Goal: Task Accomplishment & Management: Complete application form

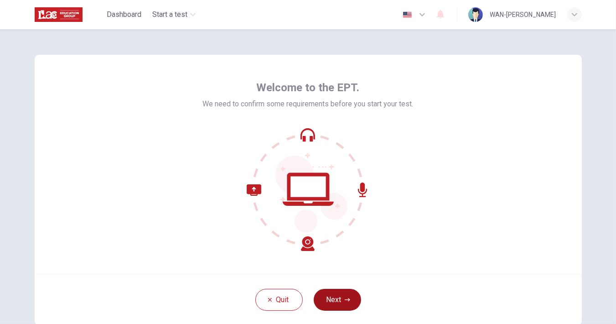
click at [340, 299] on button "Next" at bounding box center [337, 300] width 47 height 22
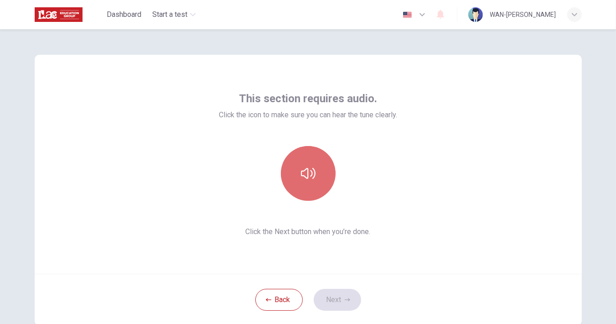
click at [311, 170] on icon "button" at bounding box center [308, 173] width 15 height 15
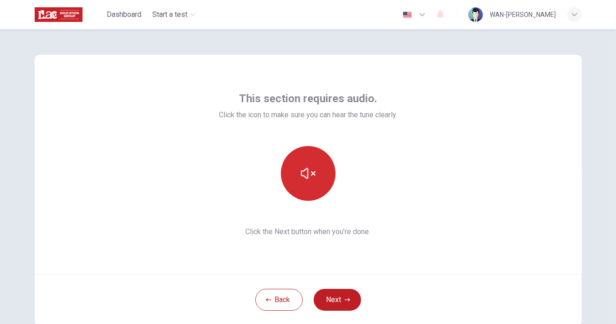
click at [311, 170] on icon "button" at bounding box center [308, 173] width 15 height 15
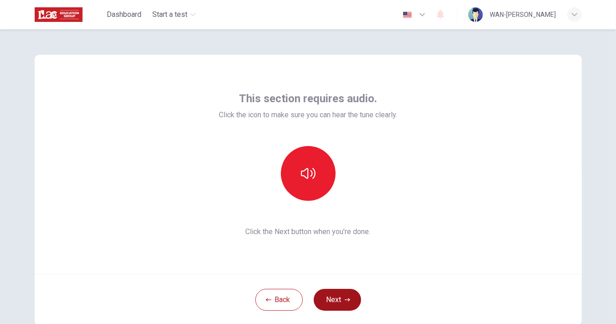
click at [334, 296] on button "Next" at bounding box center [337, 300] width 47 height 22
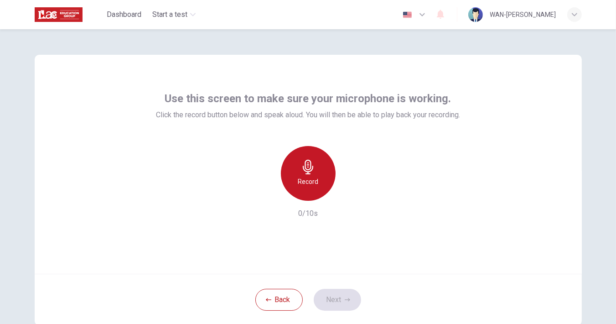
click at [307, 176] on div "Record" at bounding box center [308, 173] width 55 height 55
click at [307, 176] on div "Stop" at bounding box center [308, 173] width 55 height 55
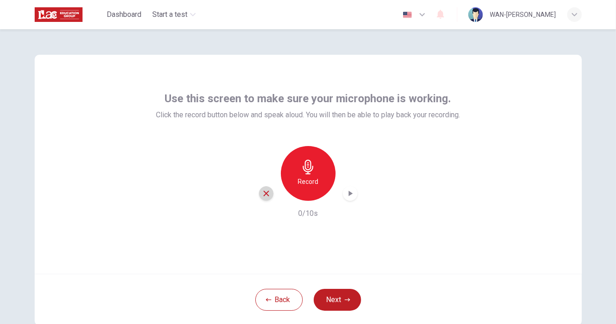
click at [262, 195] on icon "button" at bounding box center [266, 193] width 8 height 8
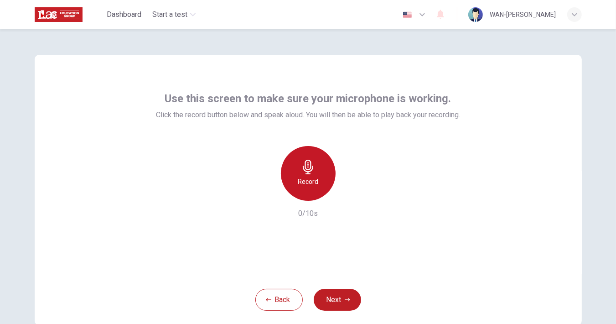
click at [304, 173] on icon "button" at bounding box center [308, 167] width 15 height 15
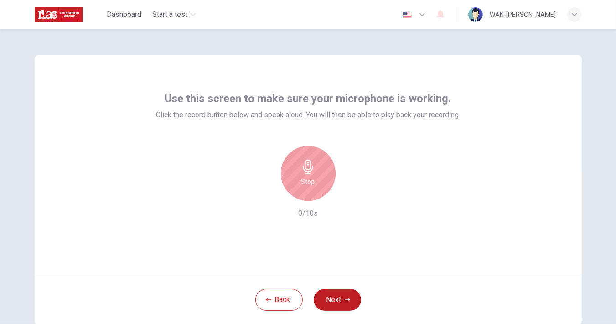
click at [323, 175] on div "Stop" at bounding box center [308, 173] width 55 height 55
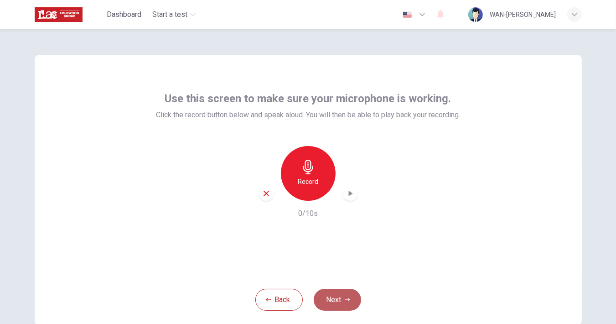
click at [323, 295] on button "Next" at bounding box center [337, 300] width 47 height 22
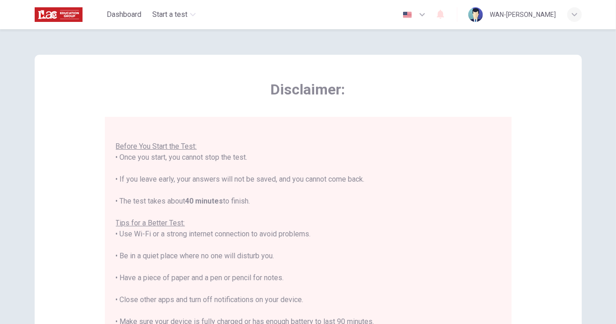
scroll to position [10, 0]
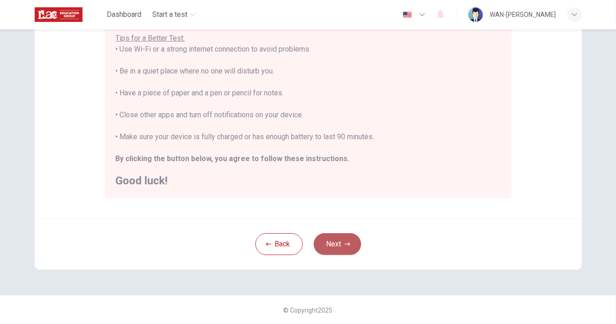
click at [339, 243] on button "Next" at bounding box center [337, 244] width 47 height 22
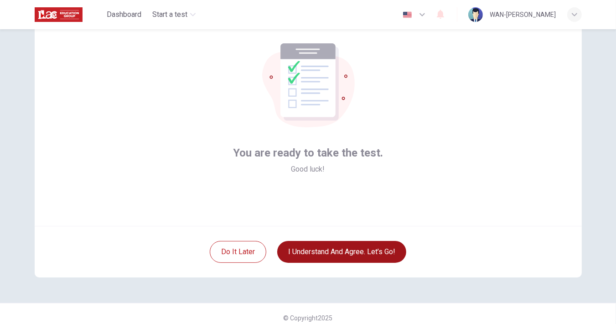
scroll to position [56, 0]
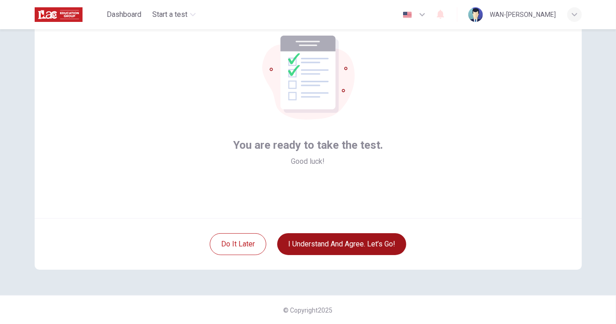
click at [328, 245] on button "I understand and agree. Let’s go!" at bounding box center [341, 244] width 129 height 22
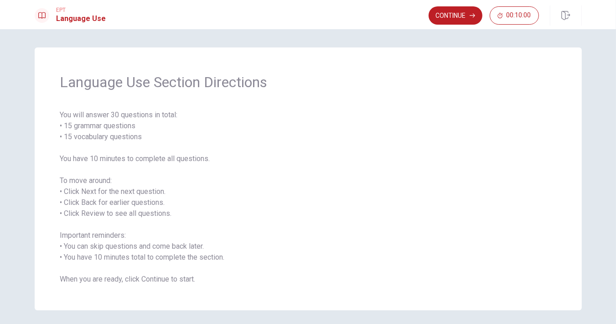
scroll to position [33, 0]
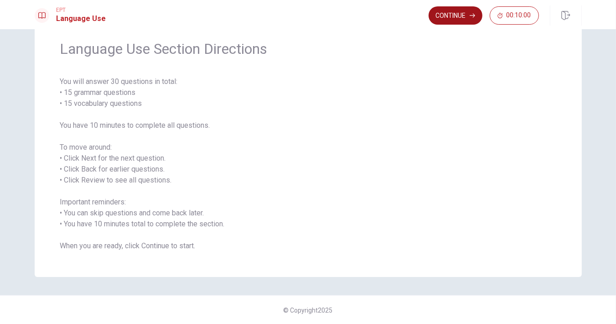
click at [447, 21] on button "Continue" at bounding box center [456, 15] width 54 height 18
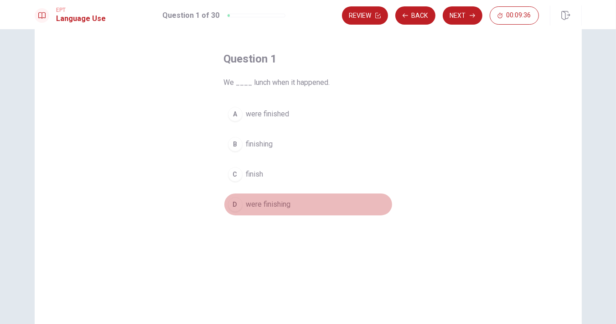
click at [235, 207] on div "D" at bounding box center [235, 204] width 15 height 15
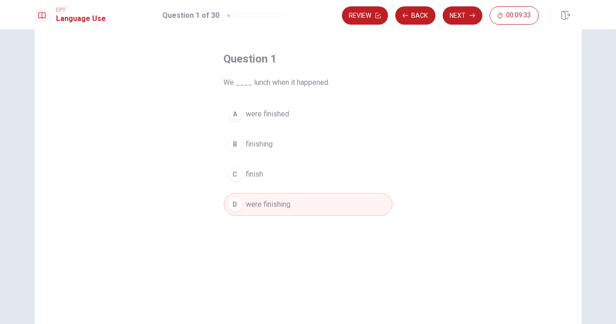
scroll to position [0, 0]
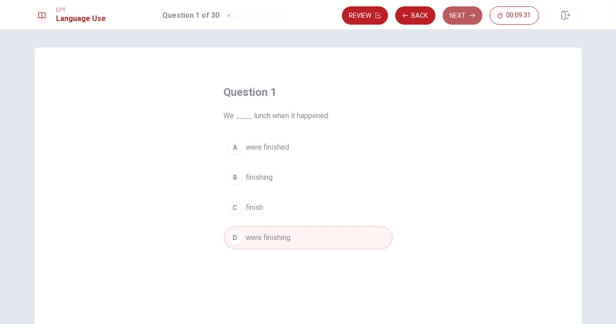
click at [462, 13] on button "Next" at bounding box center [463, 15] width 40 height 18
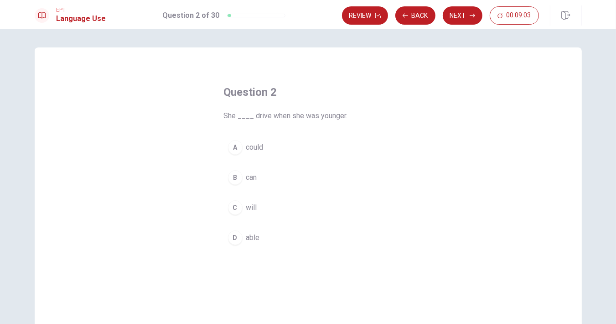
click at [231, 146] on div "A" at bounding box center [235, 147] width 15 height 15
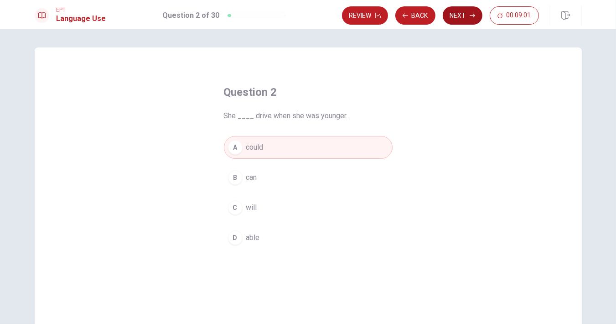
click at [461, 17] on button "Next" at bounding box center [463, 15] width 40 height 18
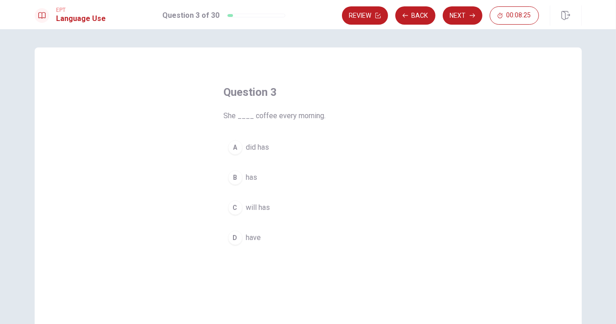
click at [231, 235] on div "D" at bounding box center [235, 237] width 15 height 15
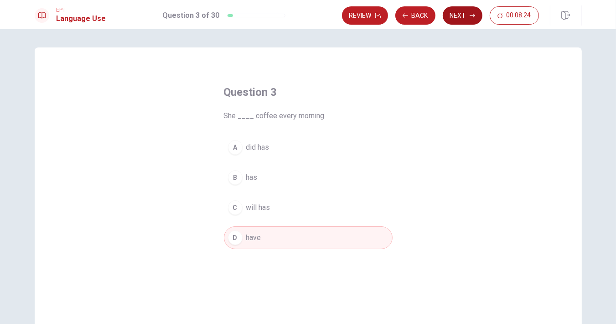
click at [452, 17] on button "Next" at bounding box center [463, 15] width 40 height 18
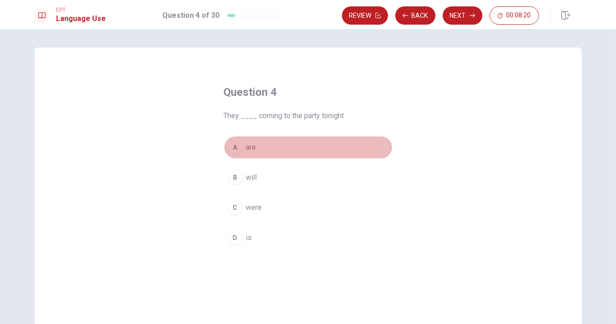
click at [235, 146] on div "A" at bounding box center [235, 147] width 15 height 15
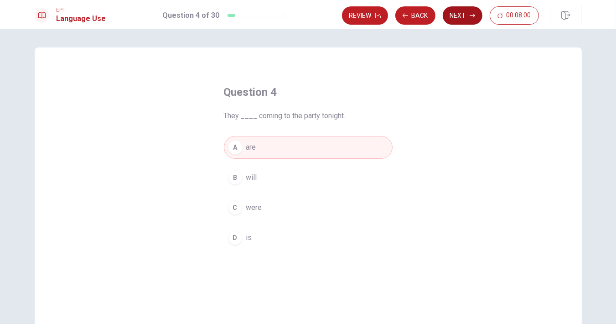
click at [468, 11] on button "Next" at bounding box center [463, 15] width 40 height 18
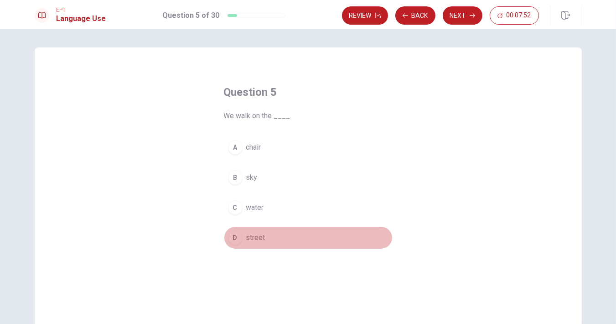
click at [238, 236] on div "D" at bounding box center [235, 237] width 15 height 15
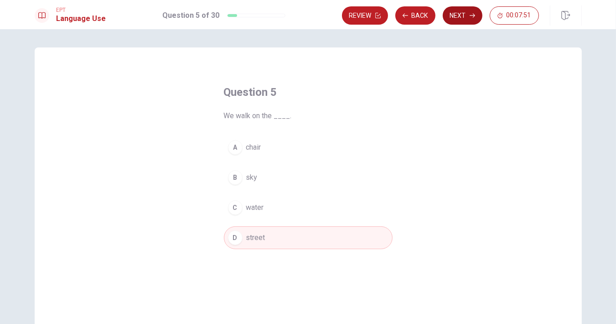
click at [464, 17] on button "Next" at bounding box center [463, 15] width 40 height 18
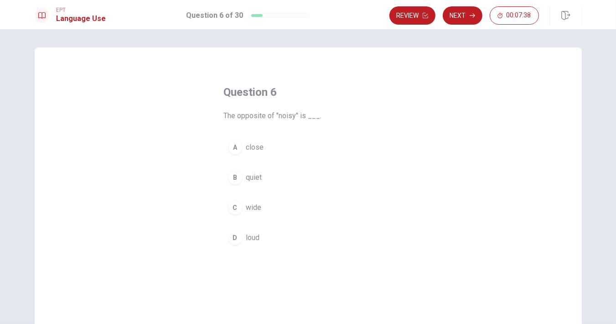
click at [234, 181] on div "B" at bounding box center [235, 177] width 15 height 15
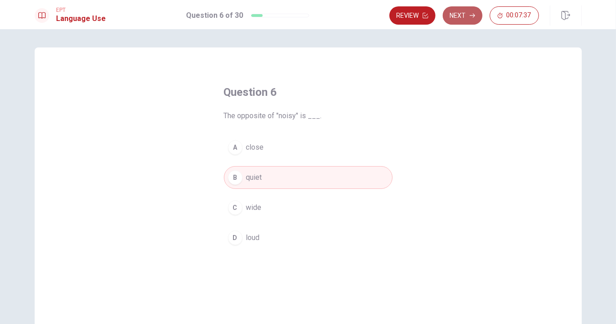
click at [474, 15] on icon "button" at bounding box center [472, 15] width 5 height 5
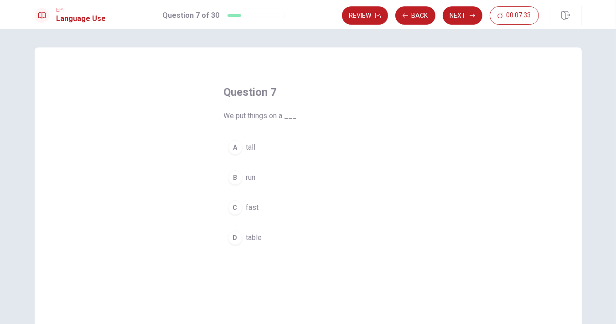
click at [232, 238] on div "D" at bounding box center [235, 237] width 15 height 15
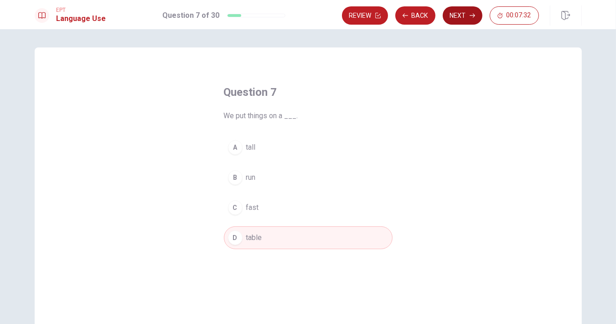
click at [463, 18] on button "Next" at bounding box center [463, 15] width 40 height 18
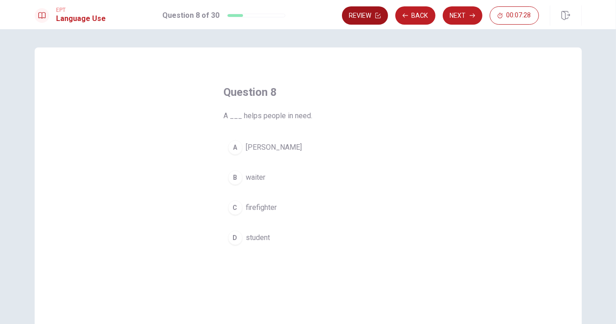
click at [363, 16] on button "Review" at bounding box center [365, 15] width 46 height 18
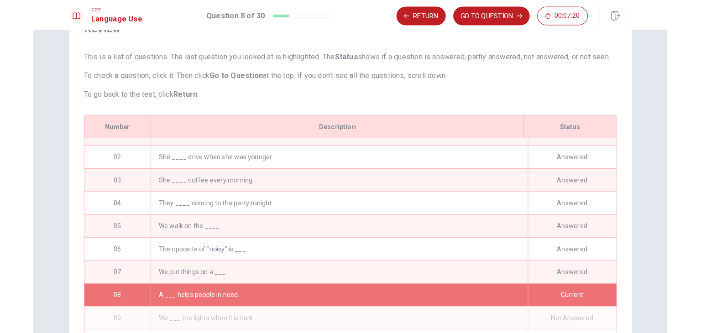
scroll to position [22, 0]
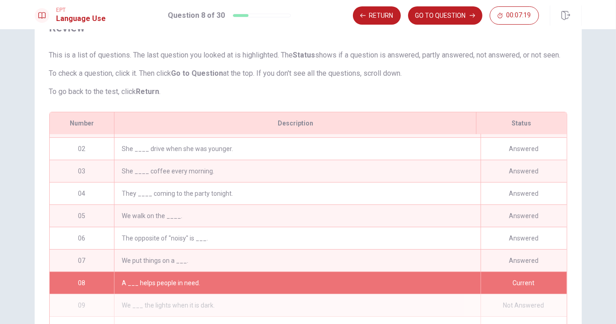
click at [87, 287] on div "08" at bounding box center [82, 283] width 65 height 22
click at [388, 10] on button "Return" at bounding box center [377, 15] width 48 height 18
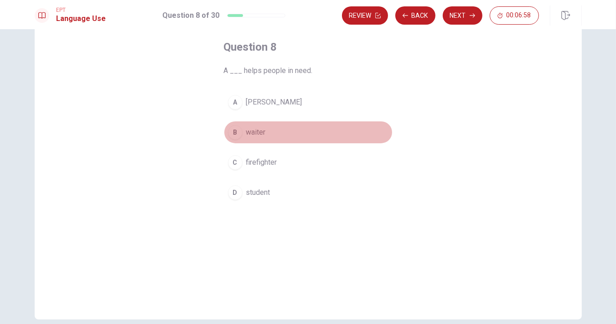
click at [236, 130] on div "B" at bounding box center [235, 132] width 15 height 15
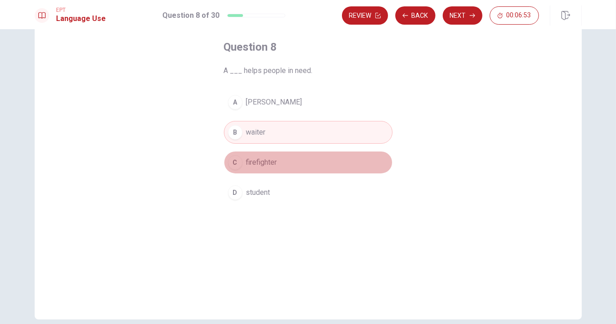
click at [235, 163] on div "C" at bounding box center [235, 162] width 15 height 15
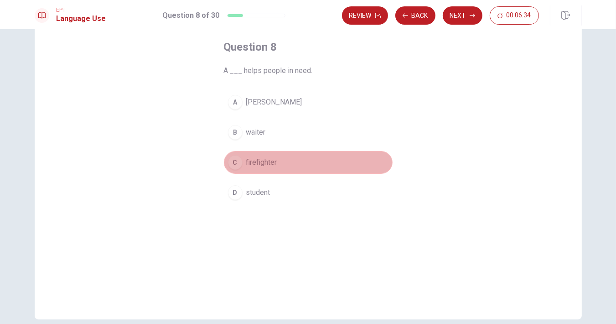
drag, startPoint x: 230, startPoint y: 162, endPoint x: 235, endPoint y: 159, distance: 5.9
click at [231, 162] on div "C" at bounding box center [235, 162] width 15 height 15
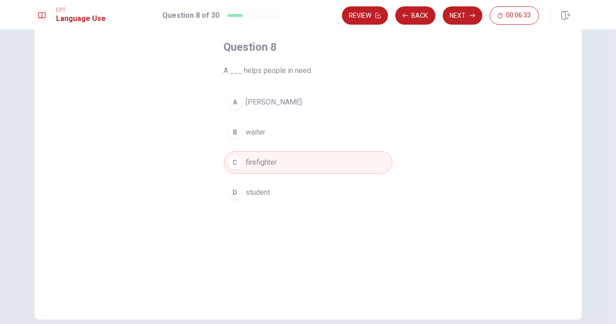
click at [467, 21] on button "Next" at bounding box center [463, 15] width 40 height 18
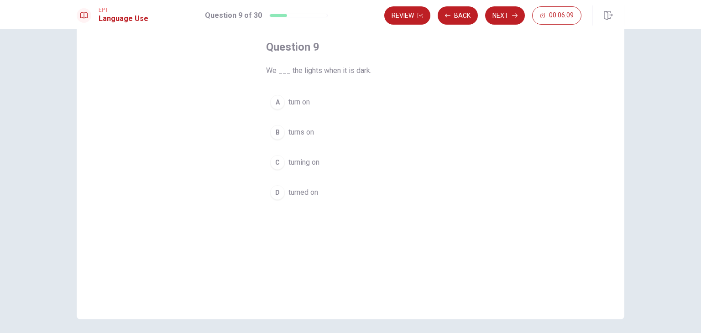
click at [274, 129] on div "B" at bounding box center [277, 132] width 15 height 15
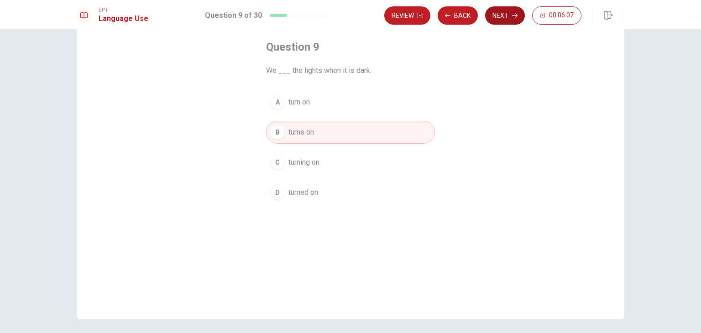
click at [505, 18] on button "Next" at bounding box center [505, 15] width 40 height 18
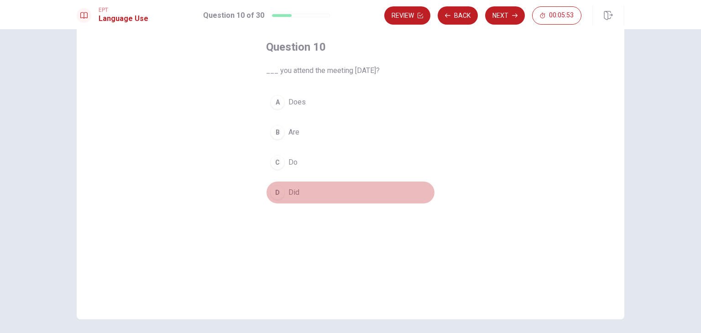
click at [274, 198] on div "D" at bounding box center [277, 192] width 15 height 15
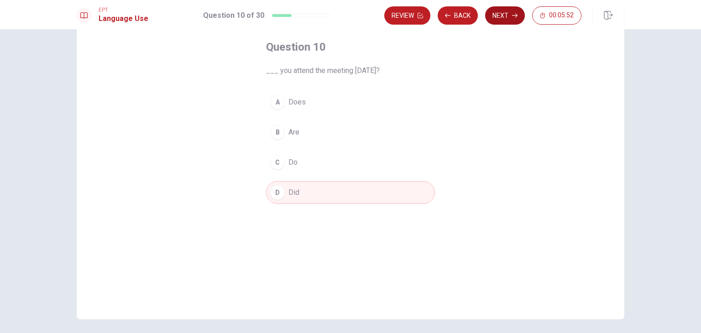
click at [501, 20] on button "Next" at bounding box center [505, 15] width 40 height 18
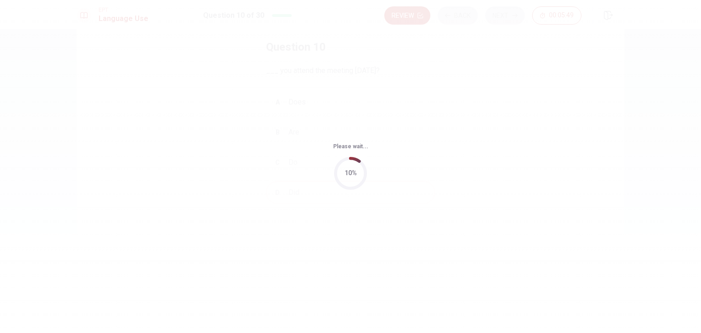
scroll to position [0, 0]
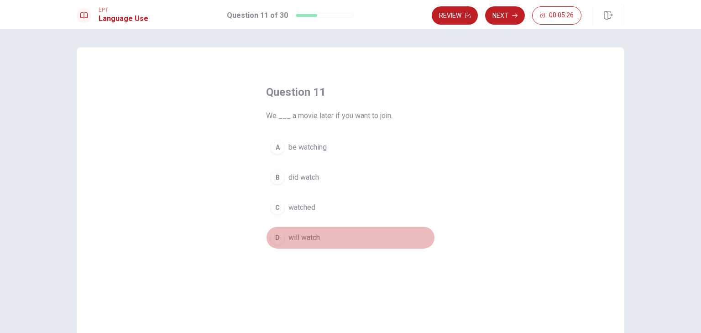
click at [277, 236] on div "D" at bounding box center [277, 237] width 15 height 15
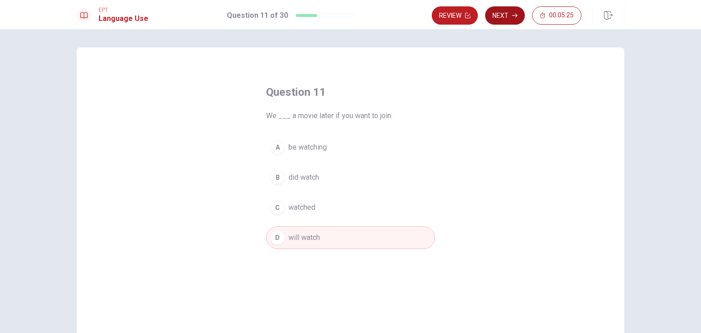
click at [511, 20] on button "Next" at bounding box center [505, 15] width 40 height 18
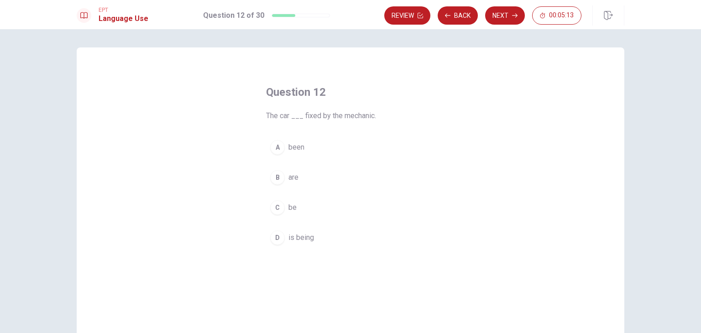
click at [273, 149] on div "A" at bounding box center [277, 147] width 15 height 15
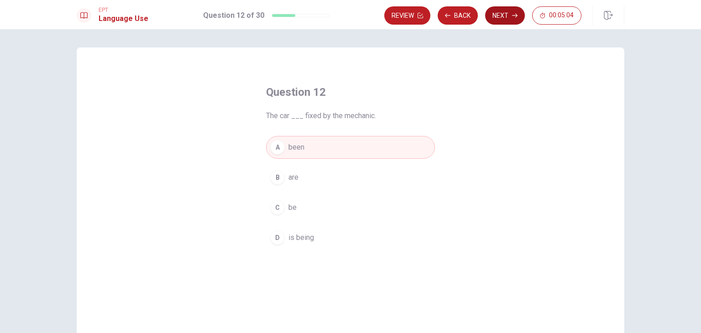
click at [507, 17] on button "Next" at bounding box center [505, 15] width 40 height 18
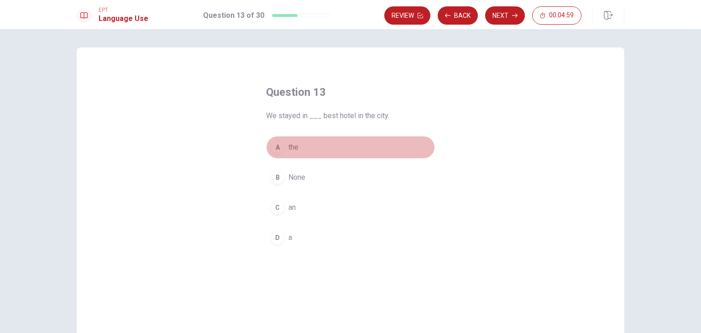
click at [277, 147] on div "A" at bounding box center [277, 147] width 15 height 15
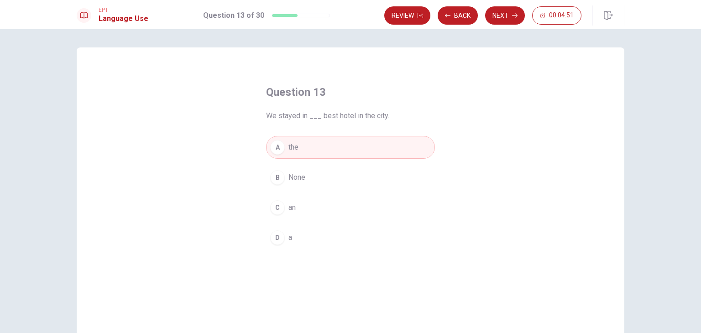
click at [272, 237] on div "D" at bounding box center [277, 237] width 15 height 15
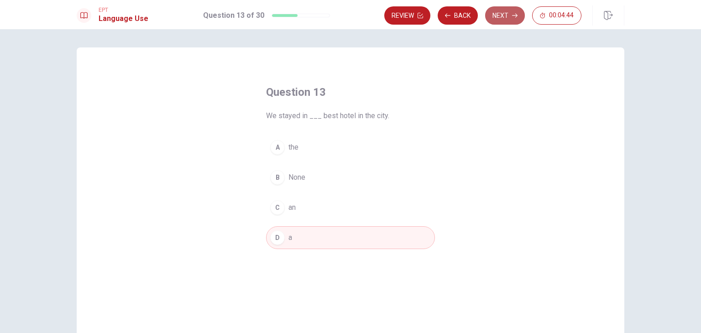
click at [499, 18] on button "Next" at bounding box center [505, 15] width 40 height 18
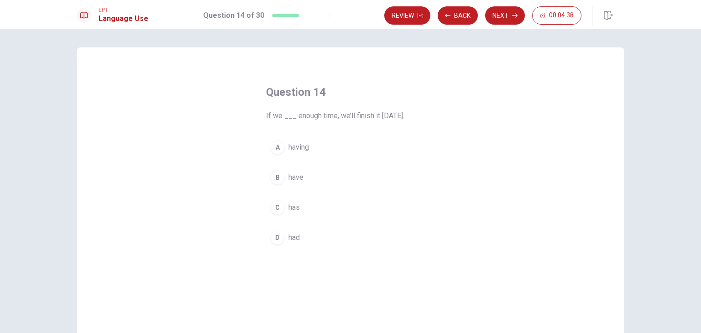
click at [277, 150] on div "A" at bounding box center [277, 147] width 15 height 15
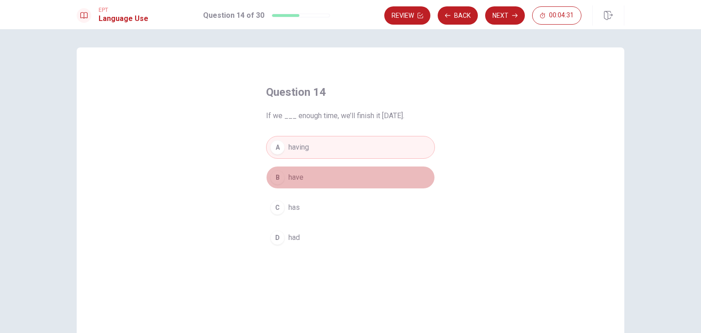
click at [275, 179] on div "B" at bounding box center [277, 177] width 15 height 15
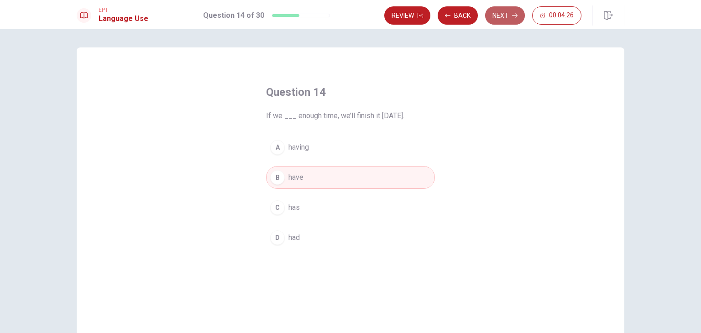
click at [499, 17] on button "Next" at bounding box center [505, 15] width 40 height 18
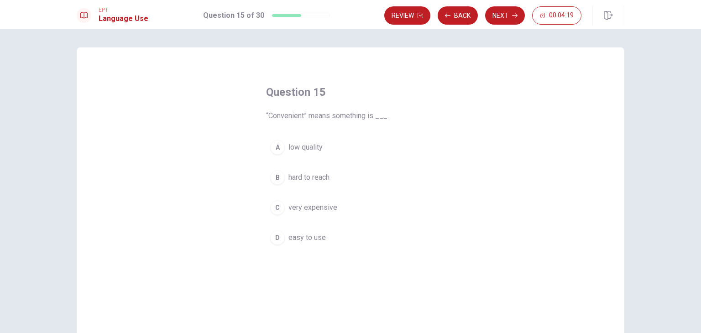
click at [274, 245] on button "D easy to use" at bounding box center [350, 237] width 169 height 23
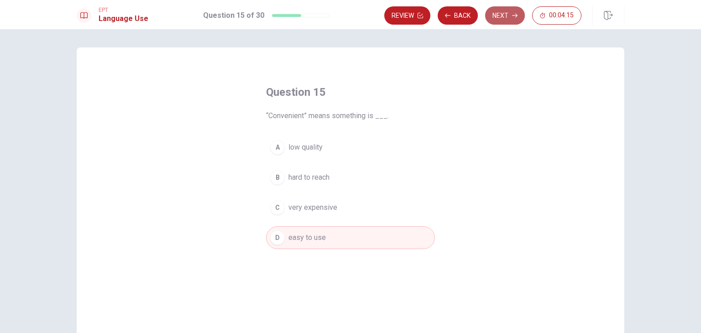
click at [512, 13] on icon "button" at bounding box center [514, 15] width 5 height 5
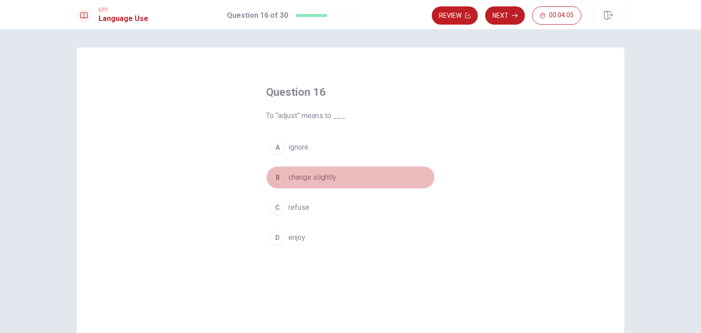
click at [278, 174] on div "B" at bounding box center [277, 177] width 15 height 15
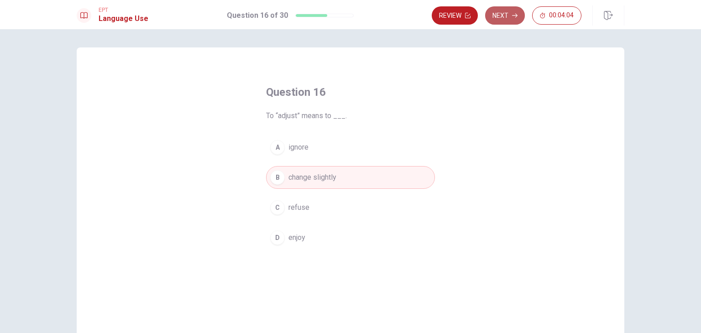
click at [519, 16] on button "Next" at bounding box center [505, 15] width 40 height 18
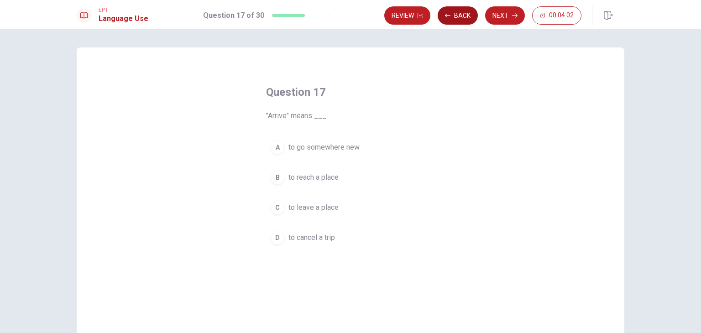
click at [448, 19] on button "Back" at bounding box center [458, 15] width 40 height 18
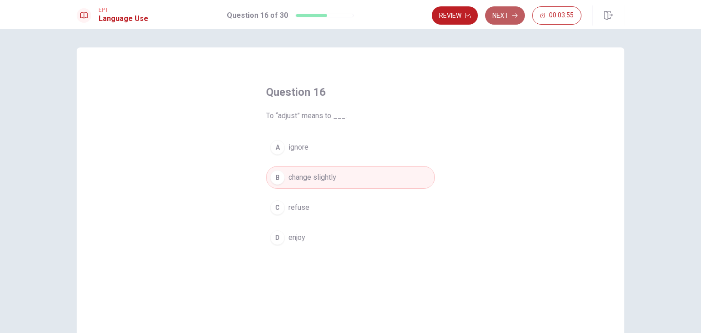
click at [500, 15] on button "Next" at bounding box center [505, 15] width 40 height 18
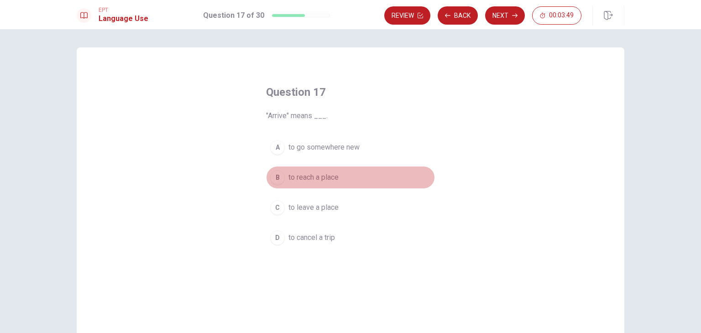
click at [277, 178] on div "B" at bounding box center [277, 177] width 15 height 15
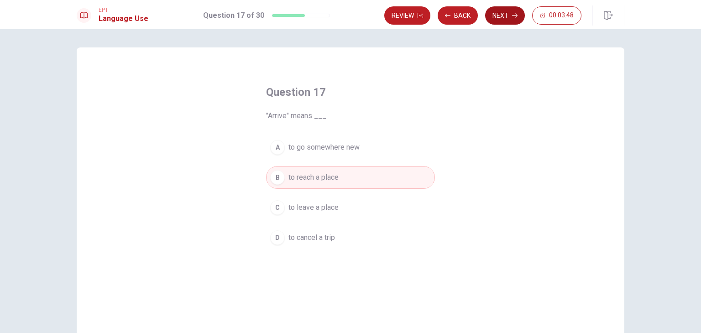
click at [501, 13] on button "Next" at bounding box center [505, 15] width 40 height 18
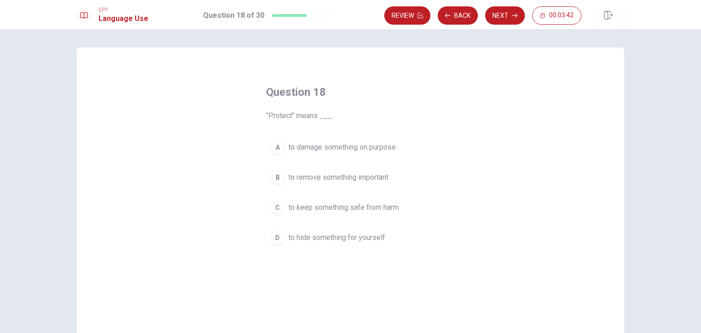
click at [274, 209] on div "C" at bounding box center [277, 207] width 15 height 15
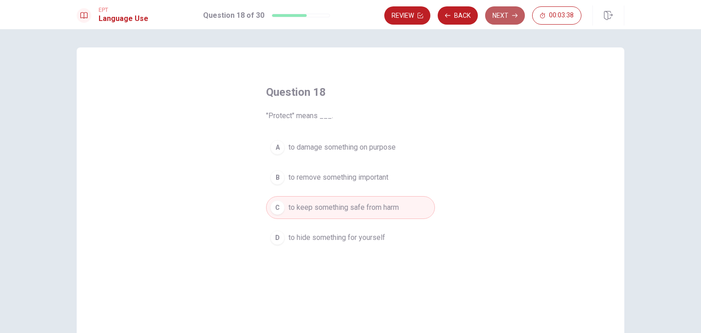
click at [497, 14] on button "Next" at bounding box center [505, 15] width 40 height 18
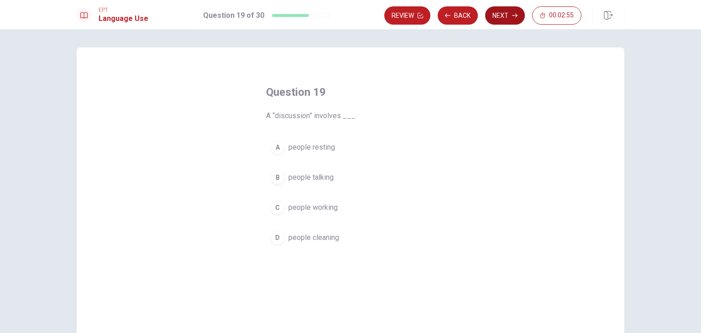
click at [501, 16] on button "Next" at bounding box center [505, 15] width 40 height 18
click at [279, 232] on div "D" at bounding box center [277, 237] width 15 height 15
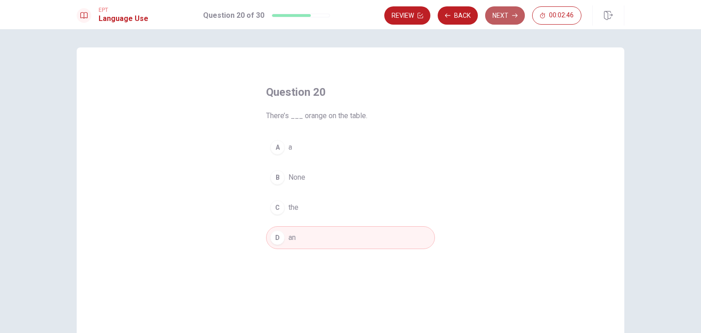
click at [504, 19] on button "Next" at bounding box center [505, 15] width 40 height 18
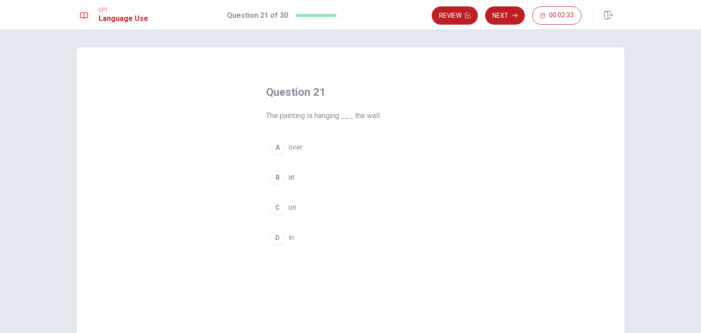
click at [272, 212] on div "C" at bounding box center [277, 207] width 15 height 15
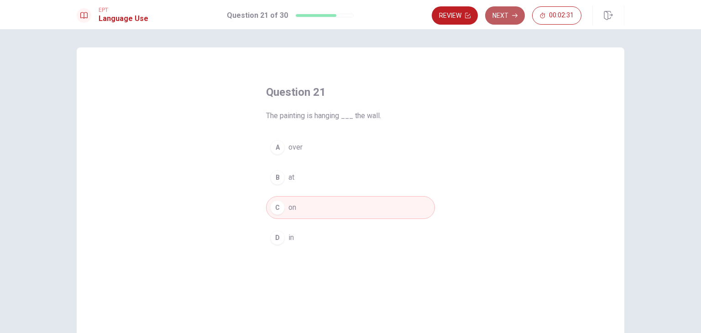
click at [512, 21] on button "Next" at bounding box center [505, 15] width 40 height 18
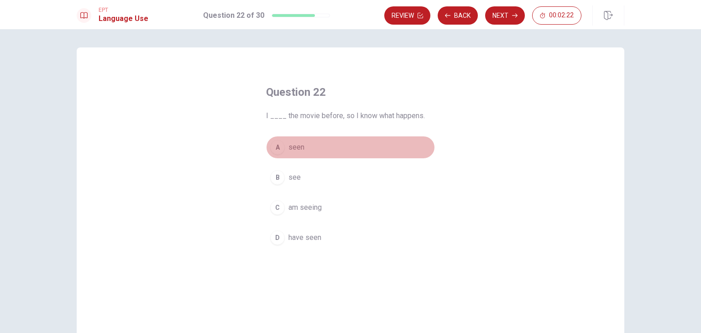
click at [281, 153] on button "A seen" at bounding box center [350, 147] width 169 height 23
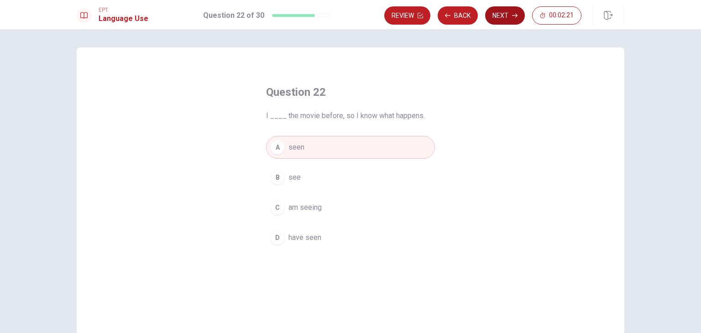
click at [507, 15] on button "Next" at bounding box center [505, 15] width 40 height 18
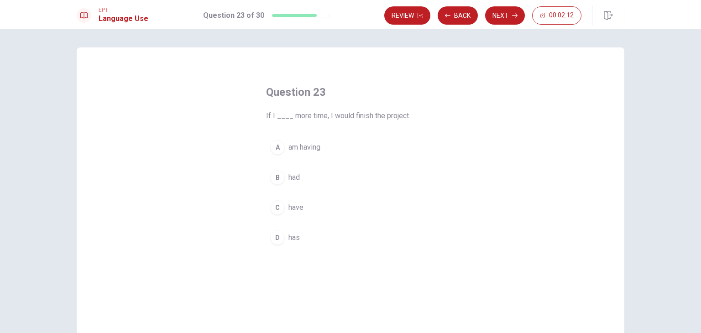
click at [274, 201] on div "C" at bounding box center [277, 207] width 15 height 15
click at [278, 178] on div "B" at bounding box center [277, 177] width 15 height 15
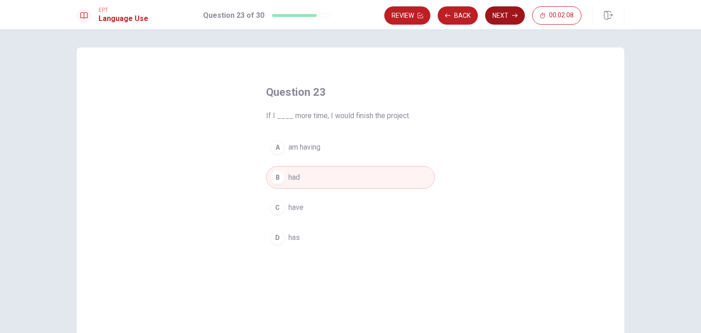
click at [518, 15] on button "Next" at bounding box center [505, 15] width 40 height 18
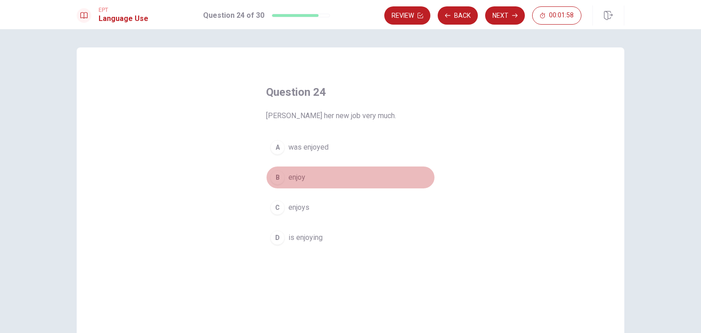
click at [276, 177] on div "B" at bounding box center [277, 177] width 15 height 15
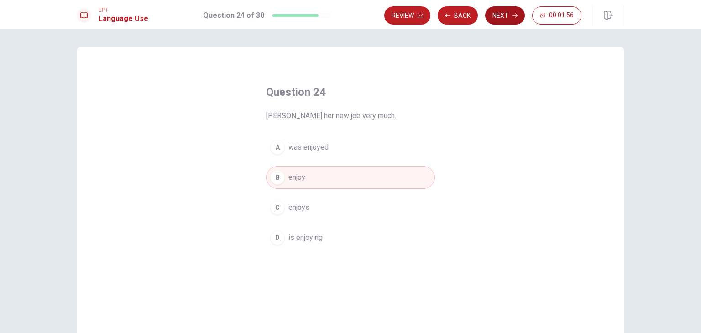
click at [501, 15] on button "Next" at bounding box center [505, 15] width 40 height 18
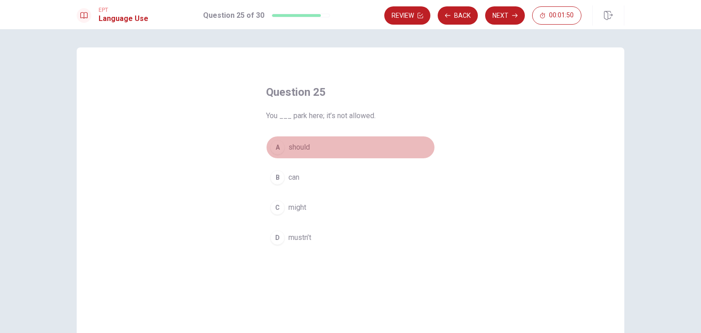
click at [278, 146] on div "A" at bounding box center [277, 147] width 15 height 15
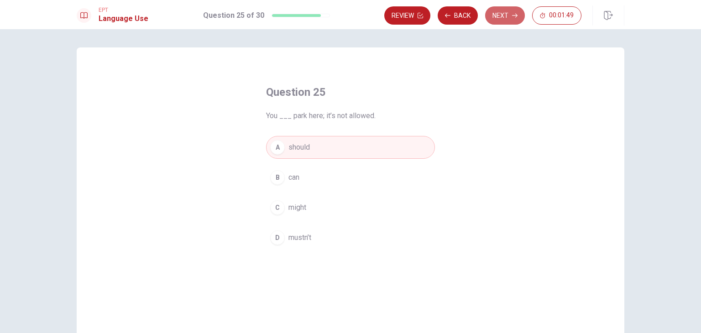
click at [514, 16] on icon "button" at bounding box center [514, 15] width 5 height 5
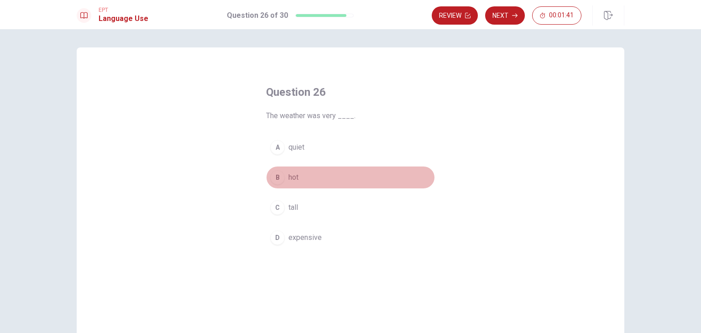
click at [274, 177] on div "B" at bounding box center [277, 177] width 15 height 15
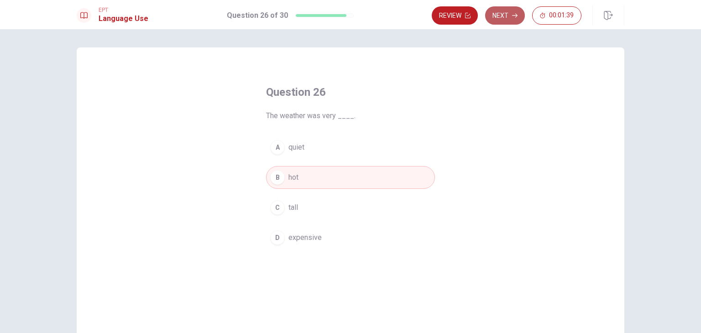
click at [509, 13] on button "Next" at bounding box center [505, 15] width 40 height 18
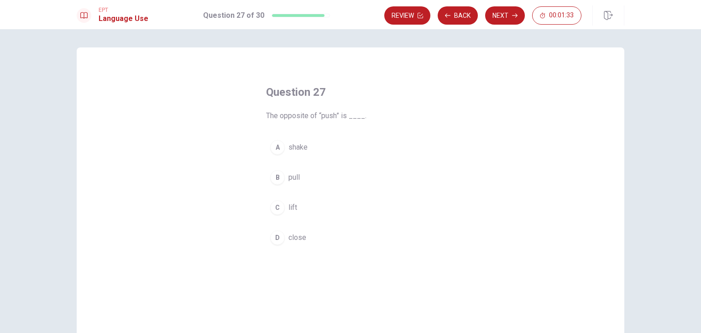
click at [274, 179] on div "B" at bounding box center [277, 177] width 15 height 15
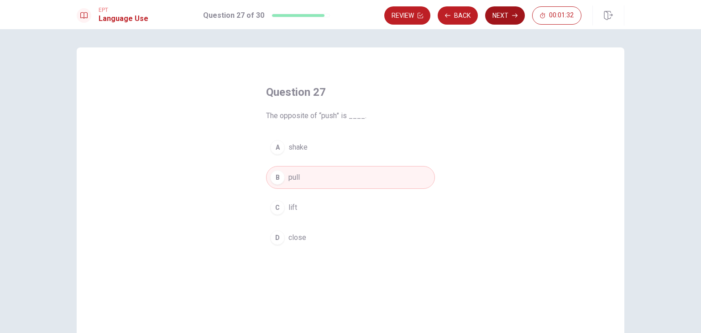
click at [515, 17] on icon "button" at bounding box center [514, 15] width 5 height 5
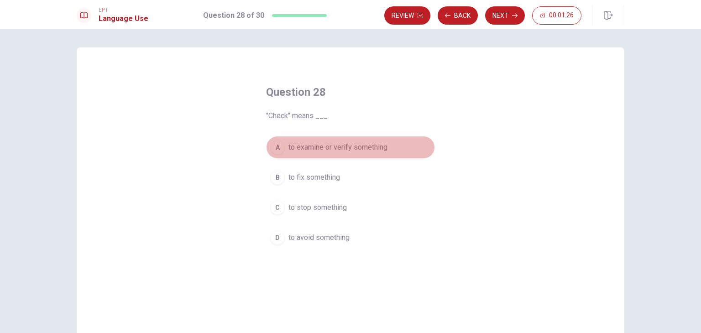
click at [285, 149] on button "A to examine or verify something" at bounding box center [350, 147] width 169 height 23
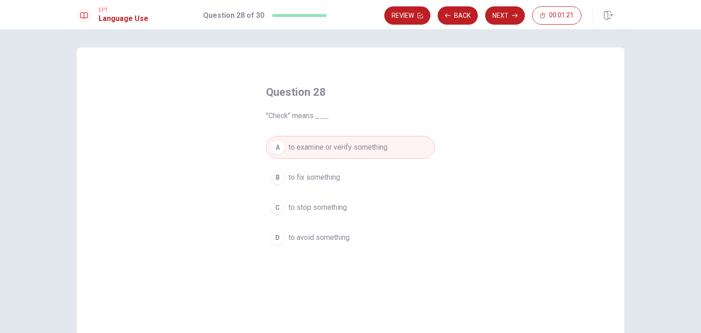
click at [503, 13] on button "Next" at bounding box center [505, 15] width 40 height 18
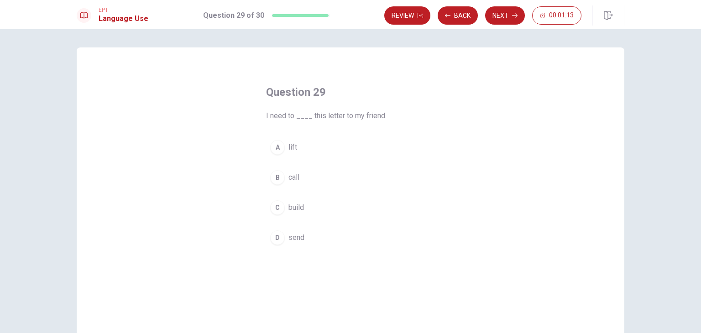
click at [274, 151] on div "A" at bounding box center [277, 147] width 15 height 15
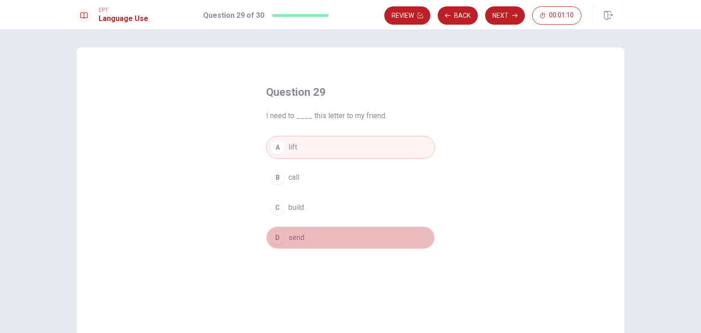
click at [273, 227] on button "D send" at bounding box center [350, 237] width 169 height 23
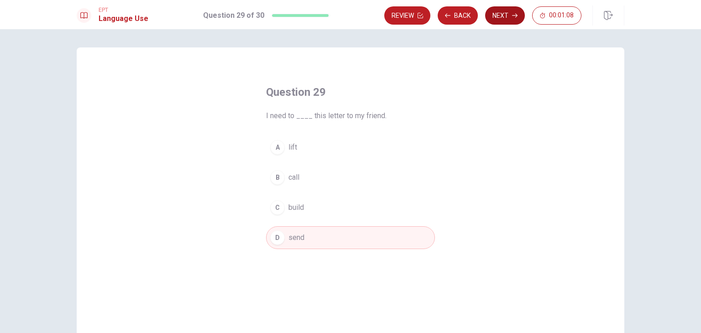
click at [502, 20] on button "Next" at bounding box center [505, 15] width 40 height 18
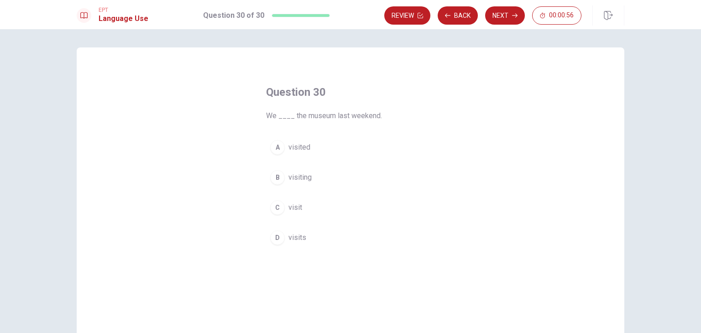
click at [277, 141] on div "A" at bounding box center [277, 147] width 15 height 15
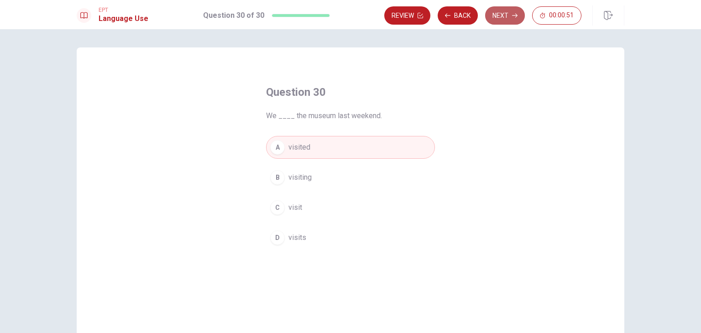
click at [504, 20] on button "Next" at bounding box center [505, 15] width 40 height 18
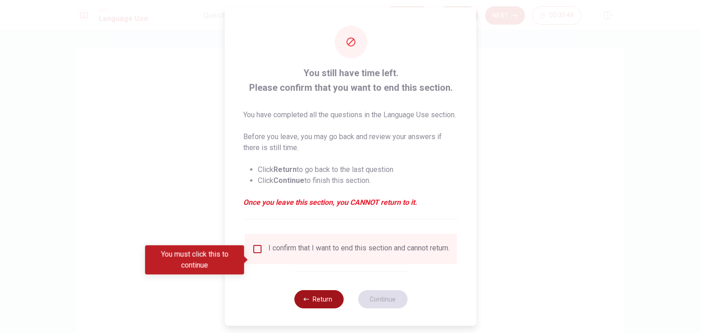
click at [317, 308] on button "Return" at bounding box center [318, 299] width 49 height 18
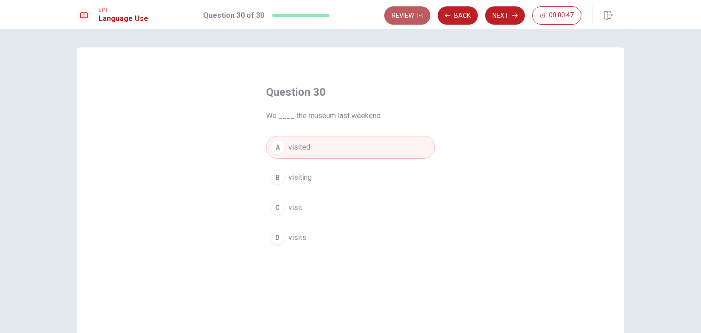
click at [417, 16] on button "Review" at bounding box center [407, 15] width 46 height 18
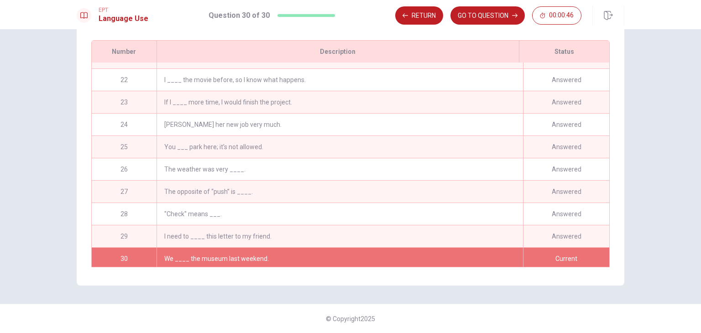
scroll to position [468, 0]
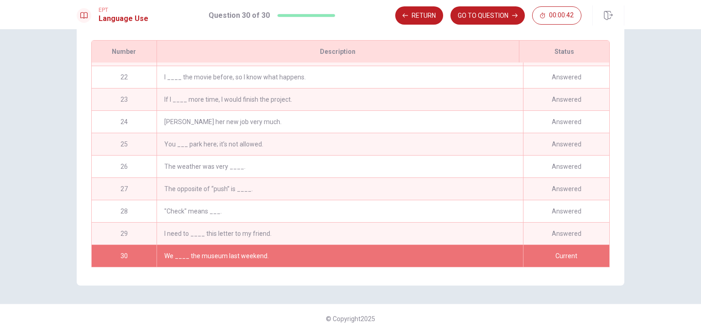
click at [248, 249] on div "We ____ the museum last weekend." at bounding box center [340, 256] width 366 height 22
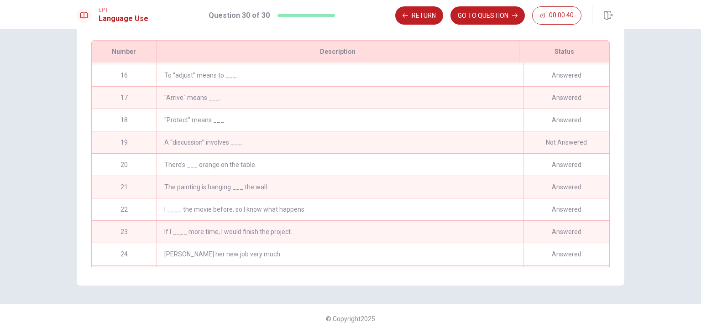
scroll to position [331, 0]
click at [362, 142] on div "A “discussion” involves ___." at bounding box center [340, 145] width 366 height 22
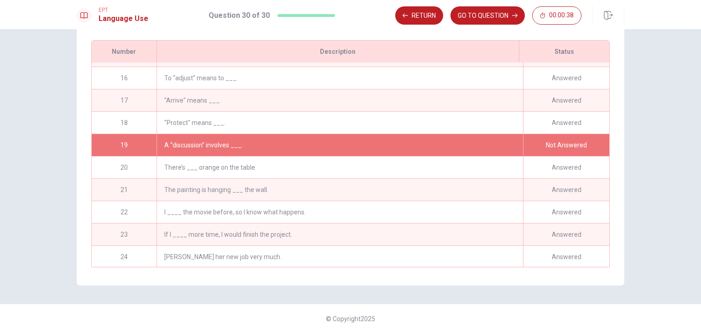
drag, startPoint x: 123, startPoint y: 134, endPoint x: 117, endPoint y: 138, distance: 7.4
click at [118, 146] on div "19" at bounding box center [124, 145] width 65 height 22
drag, startPoint x: 557, startPoint y: 145, endPoint x: 509, endPoint y: 86, distance: 75.6
click at [557, 145] on div "Not Answered" at bounding box center [566, 145] width 86 height 22
click at [471, 13] on button "GO TO QUESTION" at bounding box center [487, 15] width 74 height 18
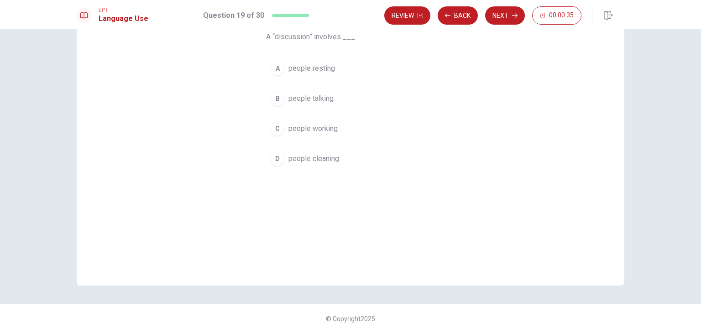
scroll to position [79, 0]
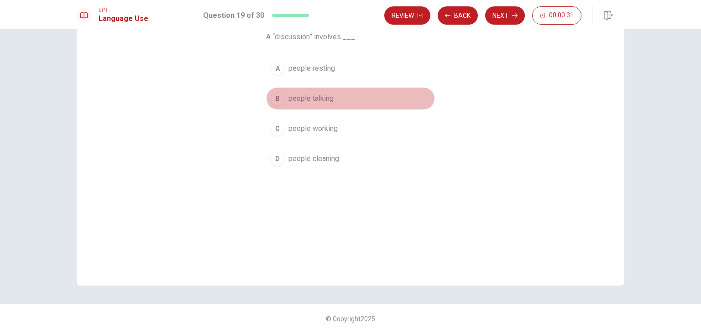
click at [277, 99] on div "B" at bounding box center [277, 98] width 15 height 15
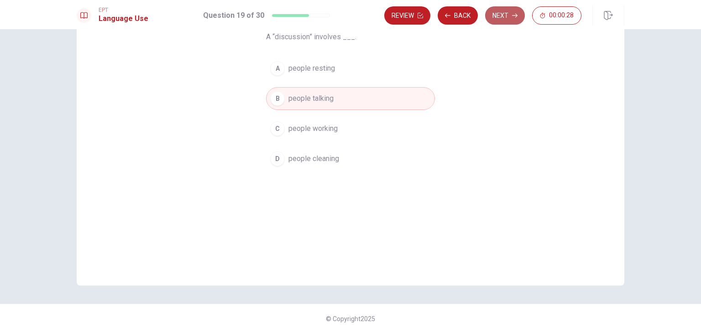
click at [502, 16] on button "Next" at bounding box center [505, 15] width 40 height 18
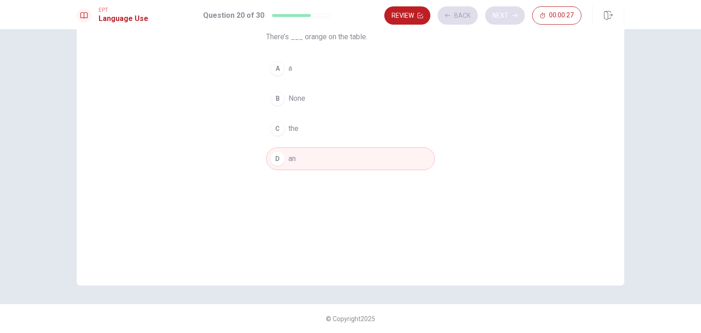
click at [502, 16] on div "Review Back Next 00:00:27" at bounding box center [482, 15] width 197 height 18
click at [505, 16] on button "Next" at bounding box center [505, 15] width 40 height 18
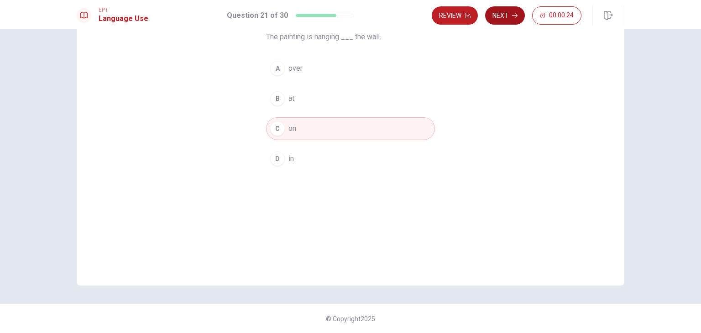
click at [505, 16] on button "Next" at bounding box center [505, 15] width 40 height 18
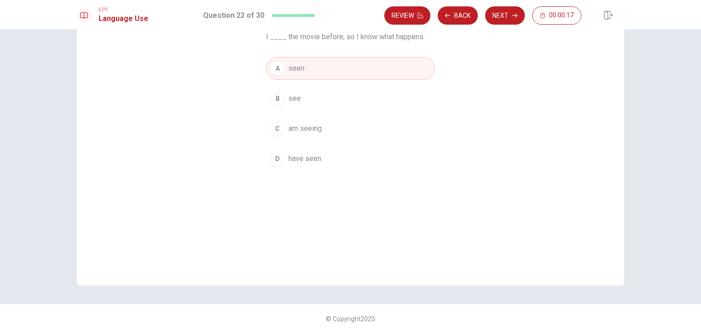
click at [277, 159] on div "D" at bounding box center [277, 158] width 15 height 15
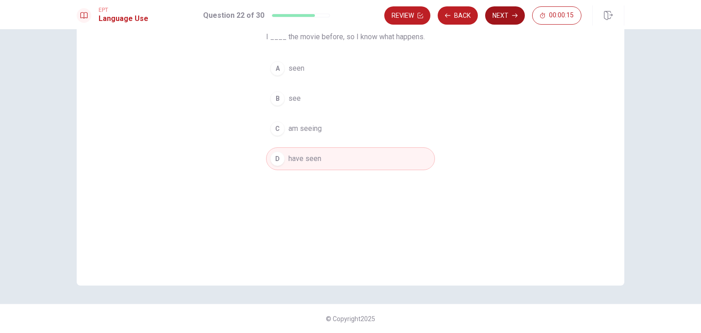
click at [511, 14] on button "Next" at bounding box center [505, 15] width 40 height 18
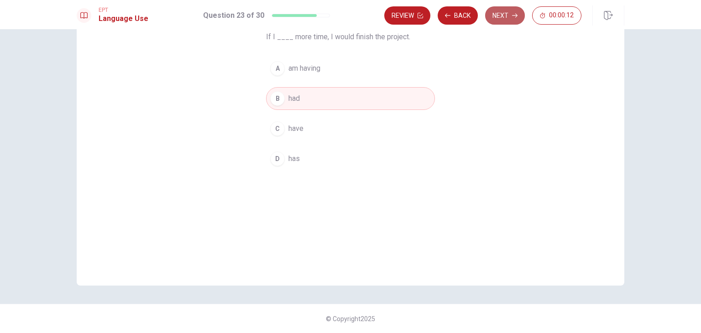
click at [517, 17] on icon "button" at bounding box center [514, 15] width 5 height 5
click at [504, 16] on button "Next" at bounding box center [505, 15] width 40 height 18
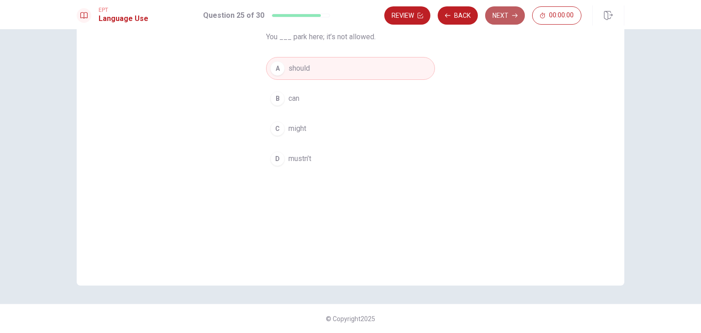
click at [512, 16] on icon "button" at bounding box center [514, 15] width 5 height 5
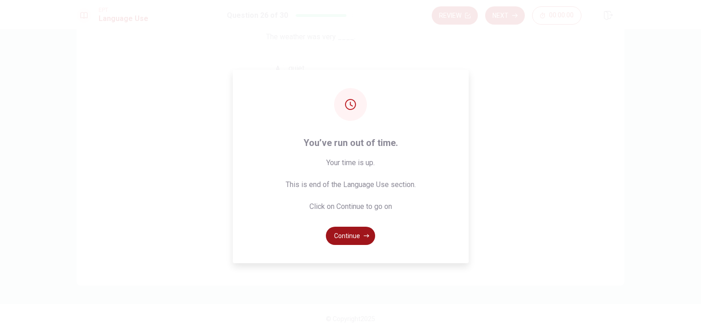
click at [356, 240] on button "Continue" at bounding box center [350, 236] width 49 height 18
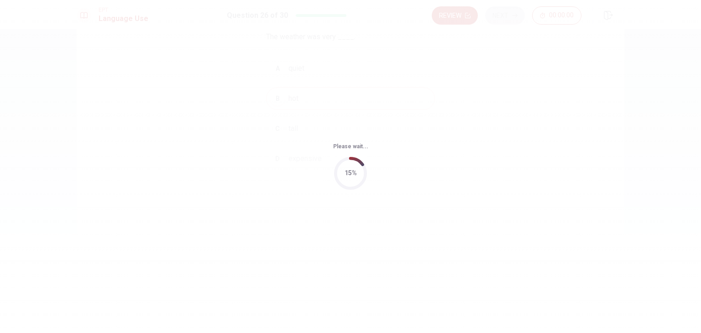
scroll to position [0, 0]
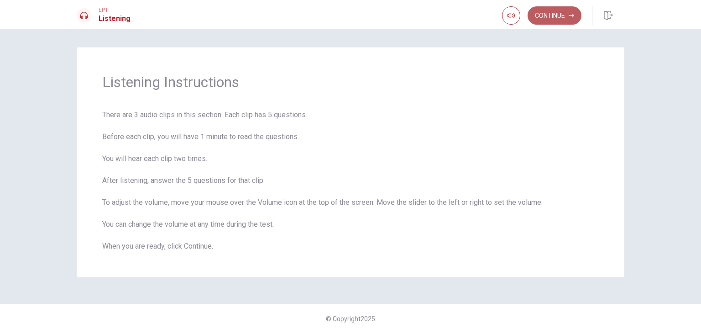
click at [559, 17] on button "Continue" at bounding box center [555, 15] width 54 height 18
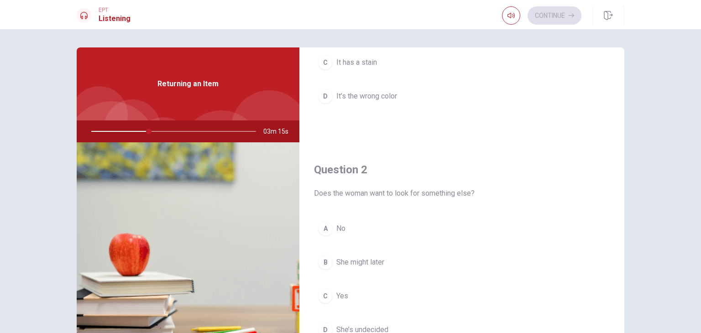
scroll to position [183, 0]
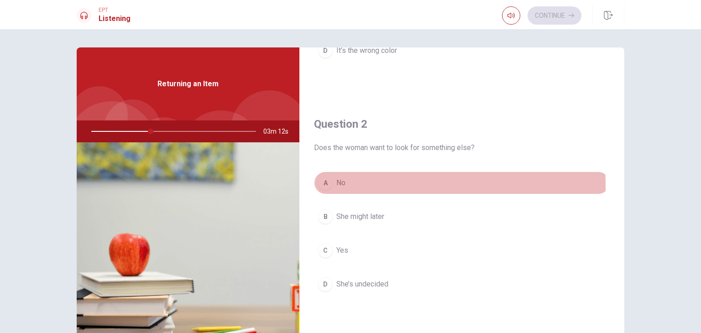
click at [323, 185] on div "A" at bounding box center [325, 183] width 15 height 15
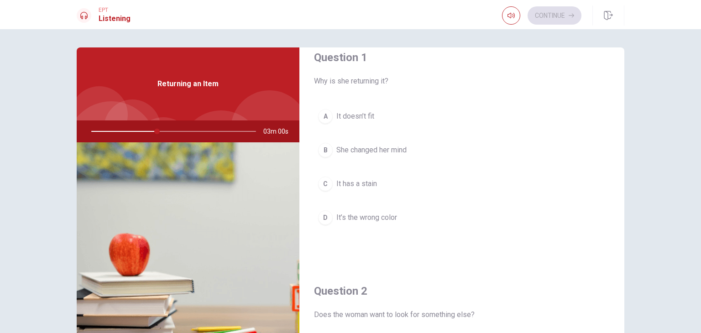
scroll to position [0, 0]
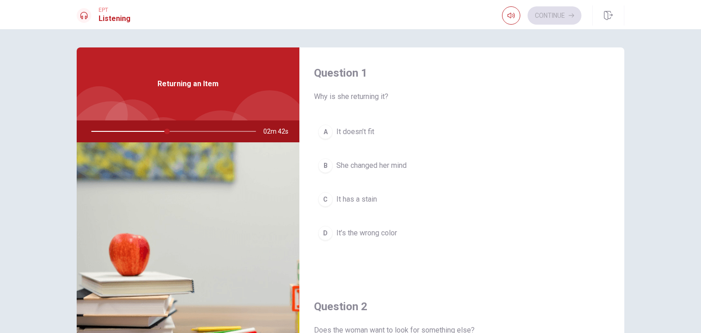
click at [325, 135] on div "A" at bounding box center [325, 132] width 15 height 15
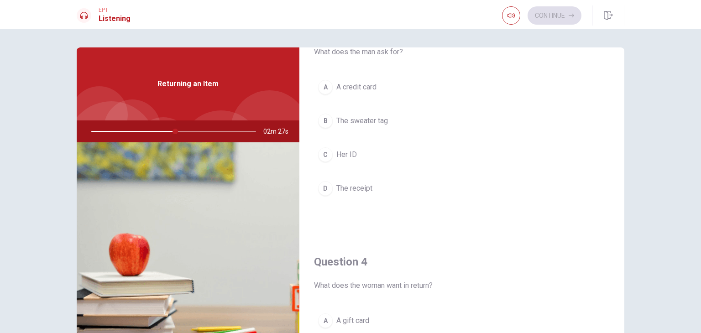
scroll to position [456, 0]
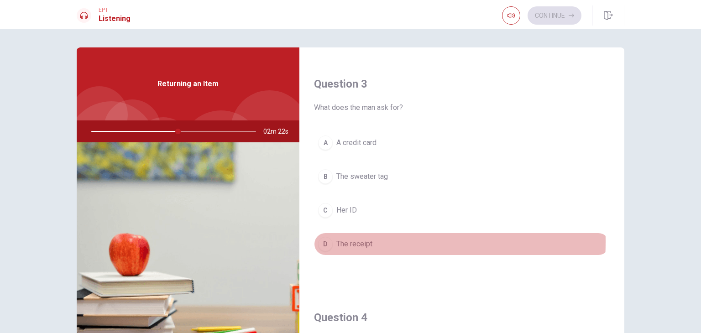
click at [322, 240] on div "D" at bounding box center [325, 244] width 15 height 15
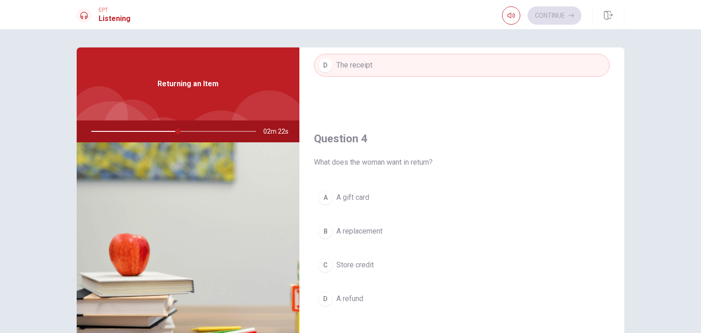
scroll to position [684, 0]
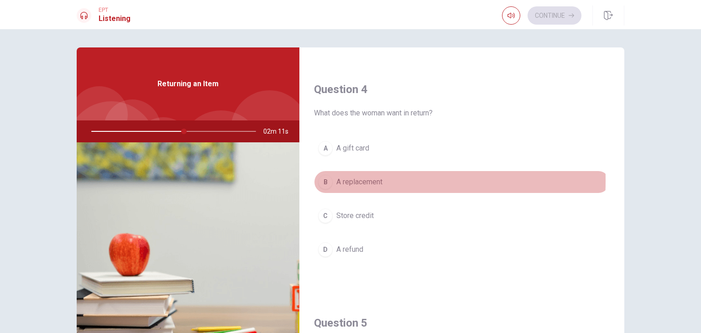
click at [327, 178] on div "B" at bounding box center [325, 182] width 15 height 15
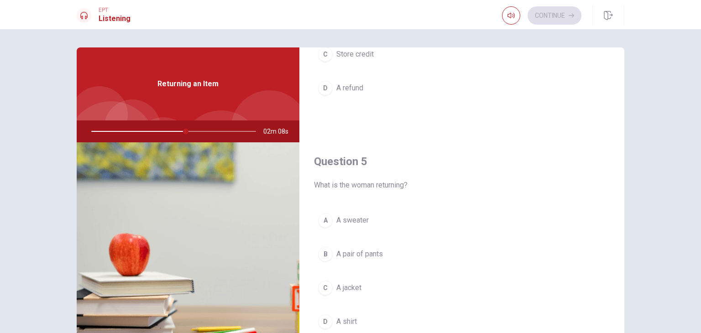
scroll to position [847, 0]
click at [322, 219] on div "A" at bounding box center [325, 219] width 15 height 15
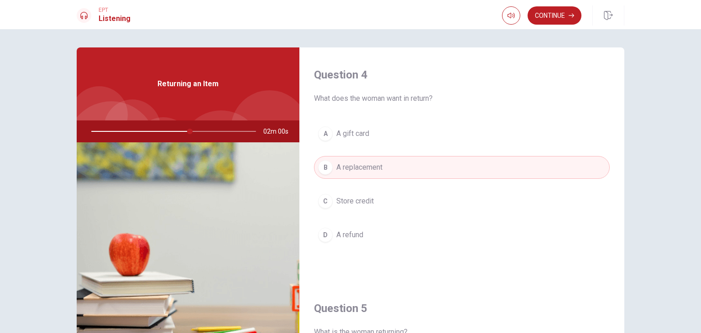
scroll to position [710, 0]
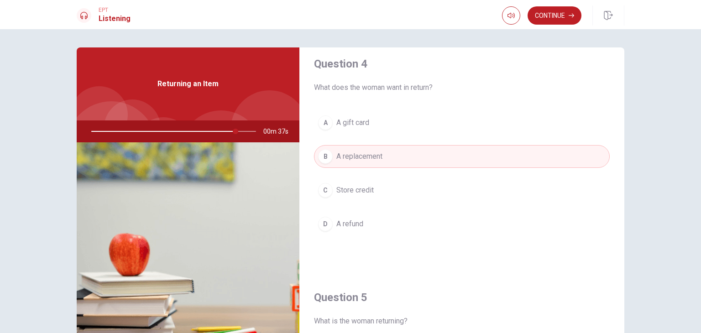
click at [372, 221] on button "D A refund" at bounding box center [462, 224] width 296 height 23
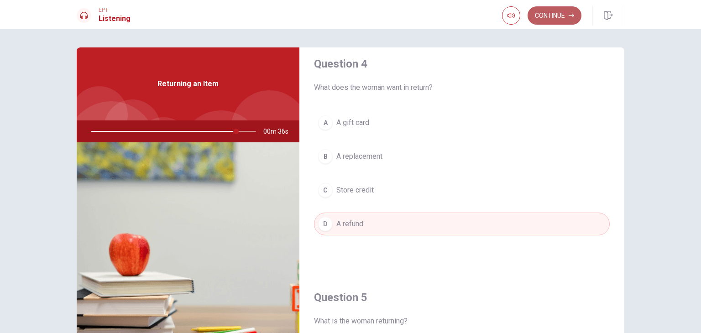
click at [558, 11] on button "Continue" at bounding box center [555, 15] width 54 height 18
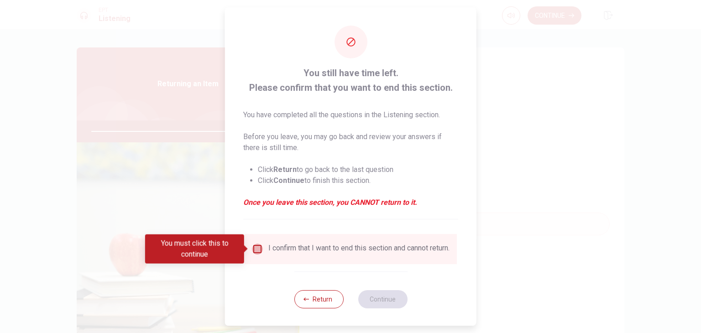
click at [256, 245] on input "You must click this to continue" at bounding box center [257, 249] width 11 height 11
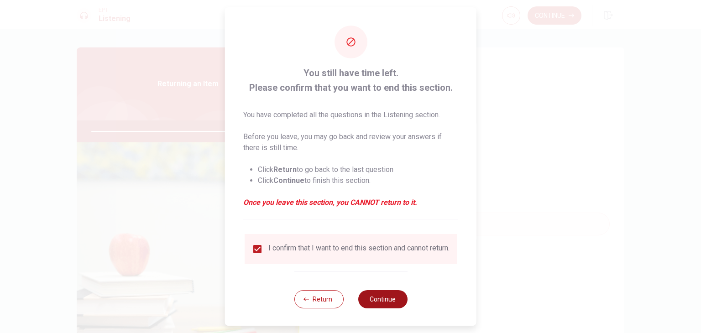
click at [381, 304] on button "Continue" at bounding box center [382, 299] width 49 height 18
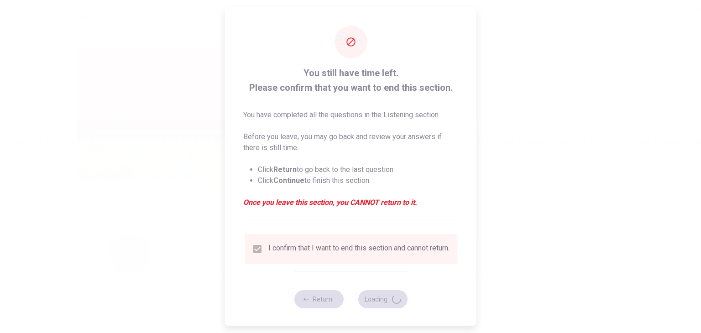
type input "90"
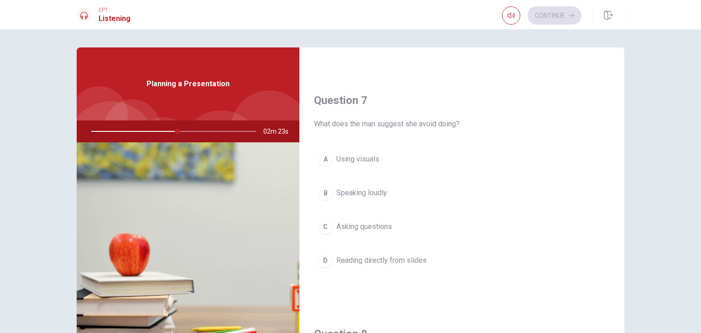
scroll to position [46, 0]
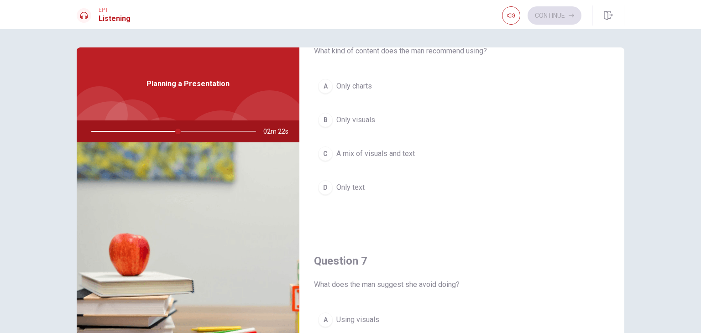
click at [323, 157] on div "C" at bounding box center [325, 153] width 15 height 15
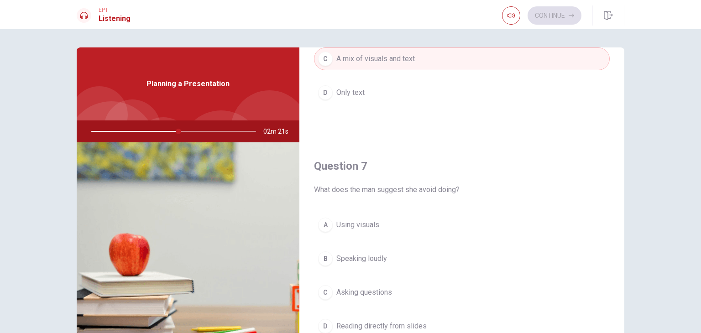
scroll to position [183, 0]
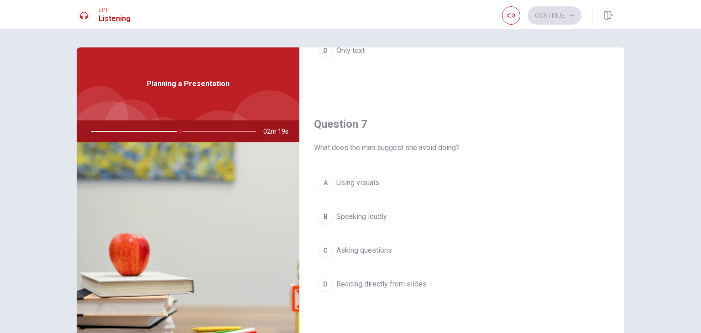
click at [323, 285] on div "D" at bounding box center [325, 284] width 15 height 15
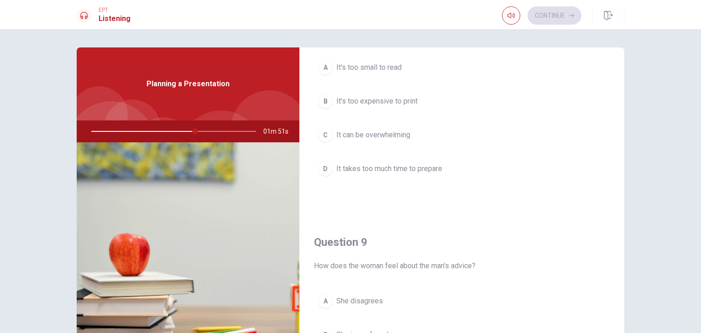
scroll to position [502, 0]
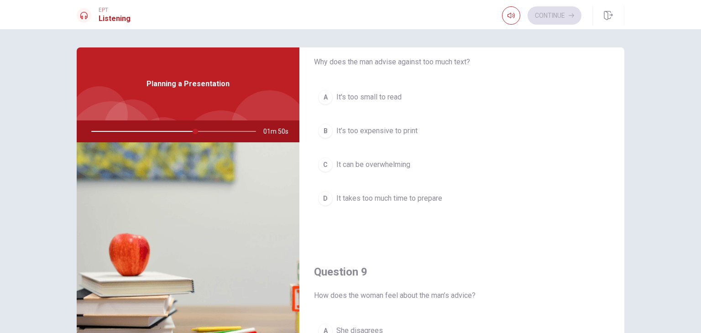
click at [324, 166] on div "C" at bounding box center [325, 164] width 15 height 15
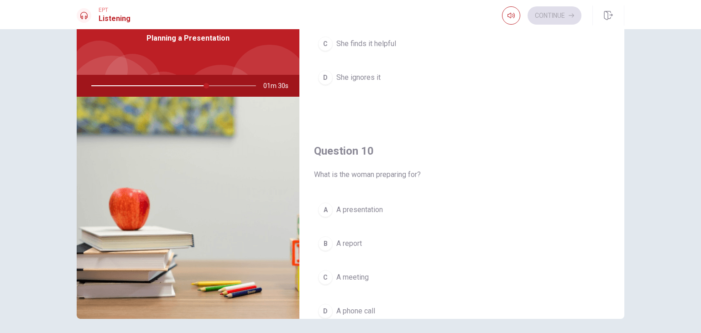
scroll to position [664, 0]
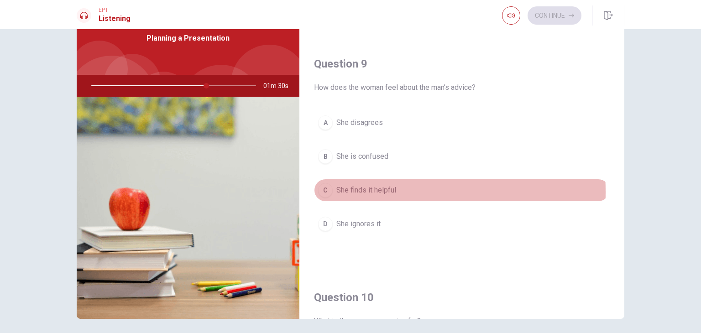
drag, startPoint x: 322, startPoint y: 189, endPoint x: 342, endPoint y: 195, distance: 20.6
click at [322, 188] on div "C" at bounding box center [325, 190] width 15 height 15
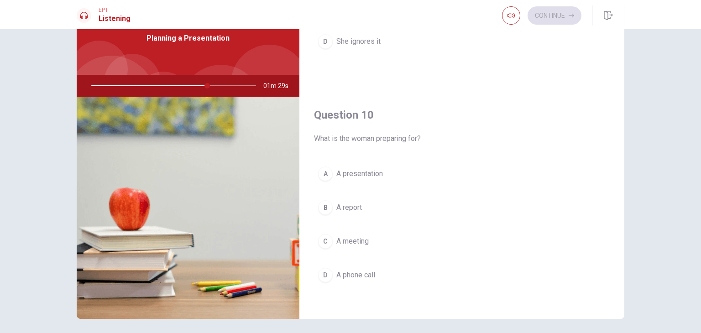
scroll to position [847, 0]
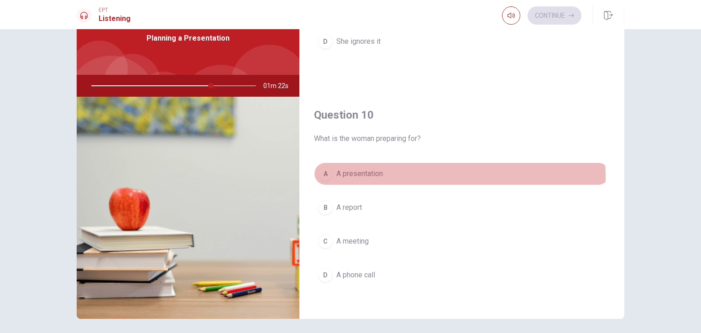
click at [321, 175] on div "A" at bounding box center [325, 174] width 15 height 15
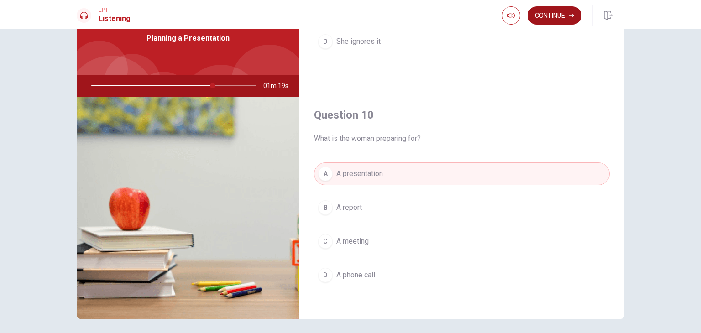
click at [546, 16] on button "Continue" at bounding box center [555, 15] width 54 height 18
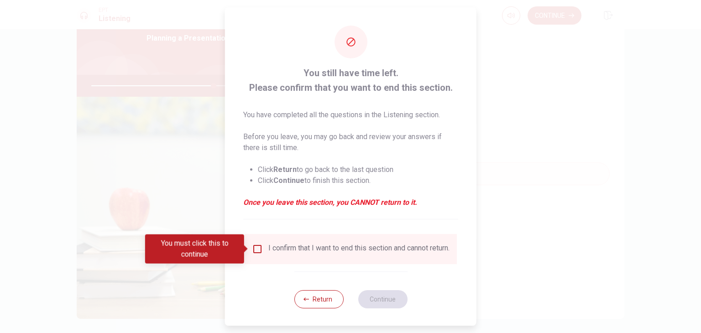
drag, startPoint x: 257, startPoint y: 250, endPoint x: 325, endPoint y: 286, distance: 77.4
click at [257, 250] on input "You must click this to continue" at bounding box center [257, 249] width 11 height 11
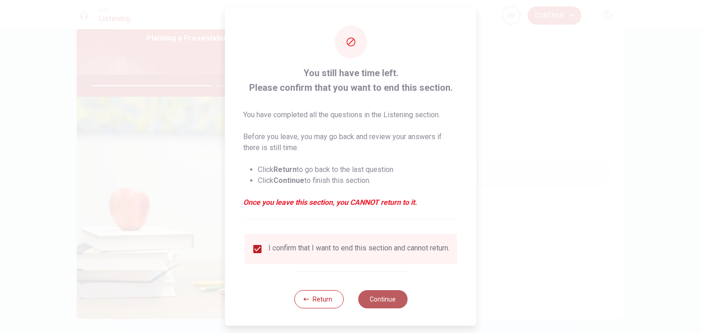
click at [392, 305] on button "Continue" at bounding box center [382, 299] width 49 height 18
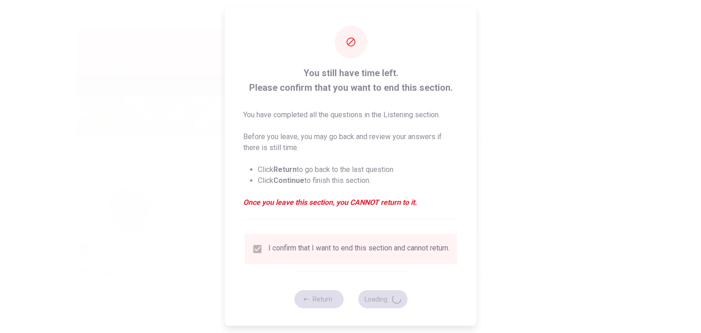
type input "76"
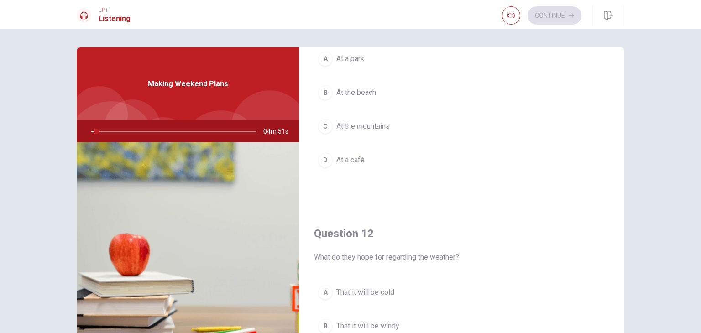
scroll to position [0, 0]
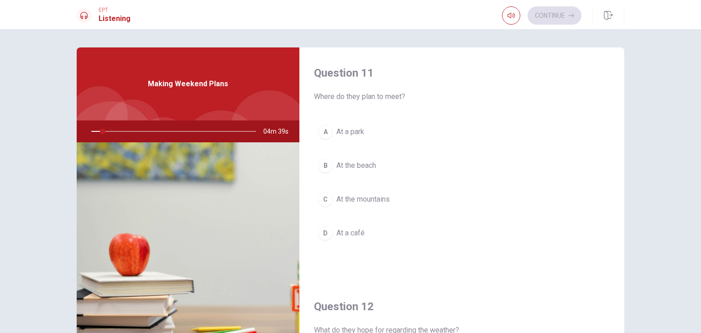
click at [206, 215] on img at bounding box center [188, 253] width 223 height 222
click at [219, 92] on div "Making Weekend Plans" at bounding box center [188, 83] width 223 height 73
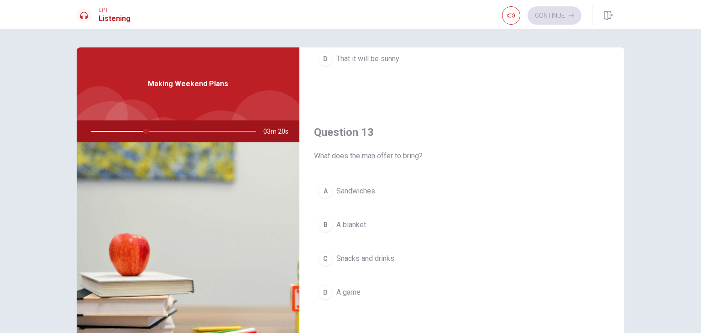
scroll to position [411, 0]
click at [324, 257] on div "C" at bounding box center [325, 256] width 15 height 15
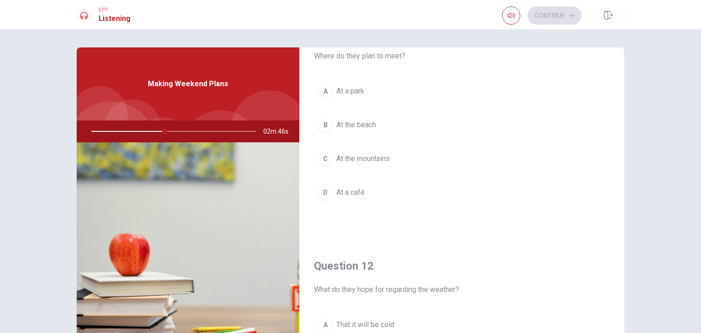
scroll to position [0, 0]
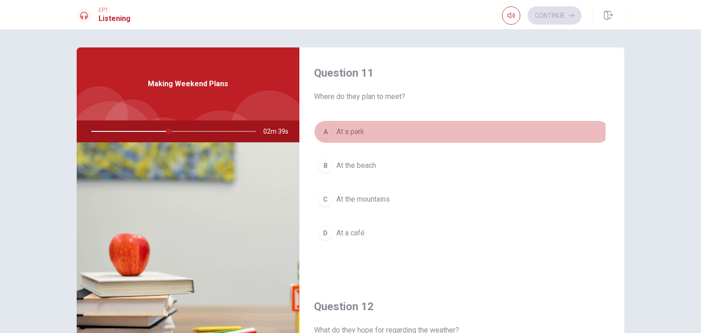
click at [322, 130] on div "A" at bounding box center [325, 132] width 15 height 15
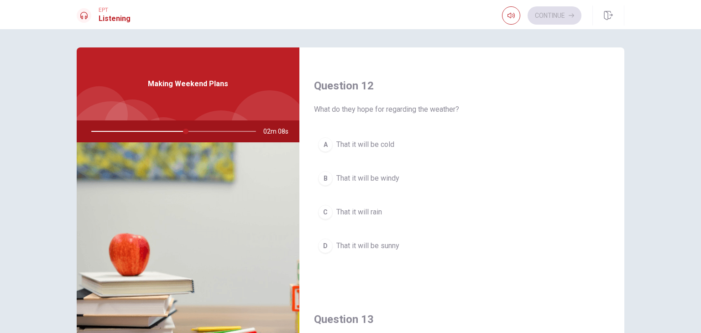
scroll to position [228, 0]
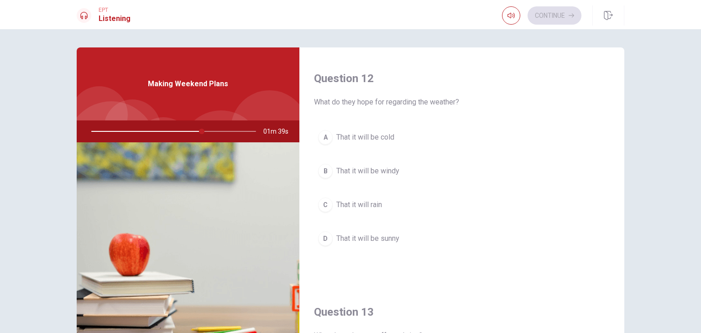
click at [328, 237] on div "D" at bounding box center [325, 238] width 15 height 15
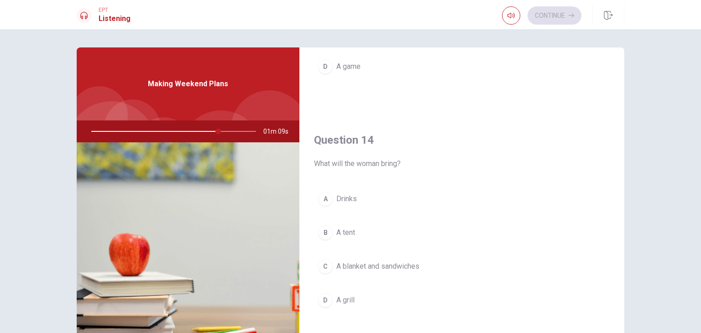
scroll to position [684, 0]
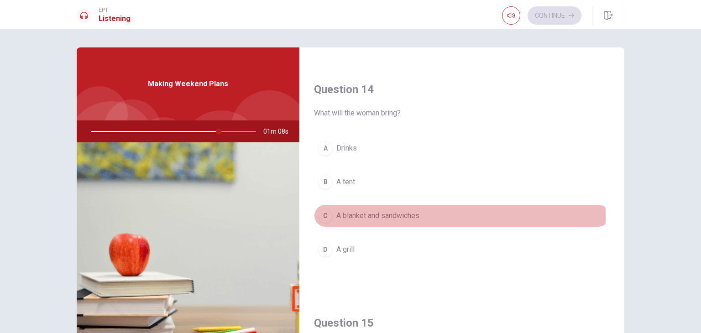
click at [323, 214] on div "C" at bounding box center [325, 216] width 15 height 15
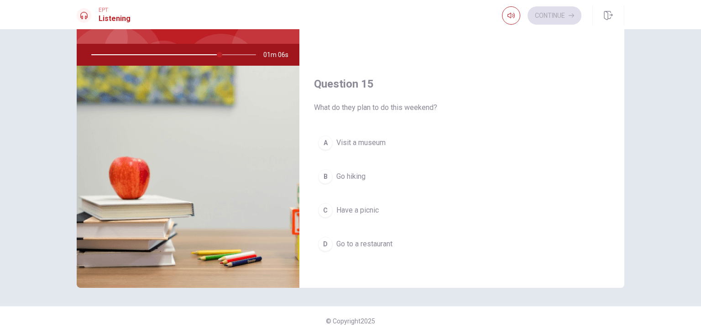
scroll to position [79, 0]
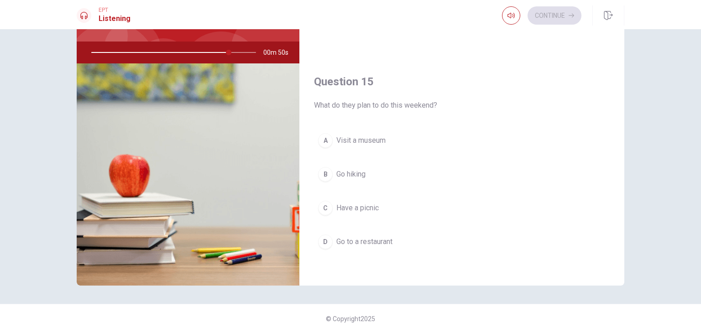
click at [325, 205] on div "C" at bounding box center [325, 208] width 15 height 15
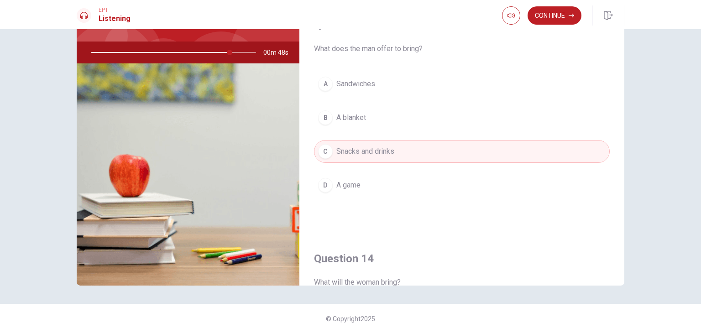
scroll to position [391, 0]
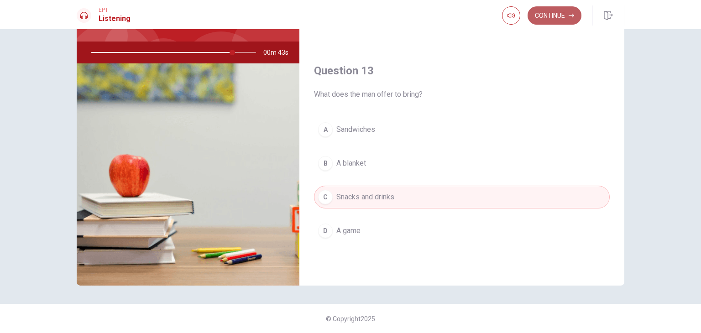
click at [569, 16] on icon "button" at bounding box center [571, 15] width 5 height 5
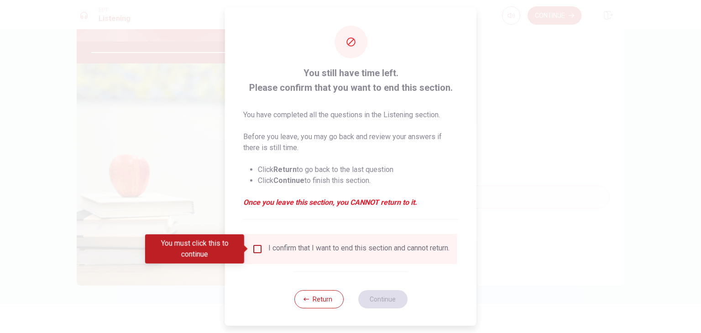
click at [256, 252] on input "You must click this to continue" at bounding box center [257, 249] width 11 height 11
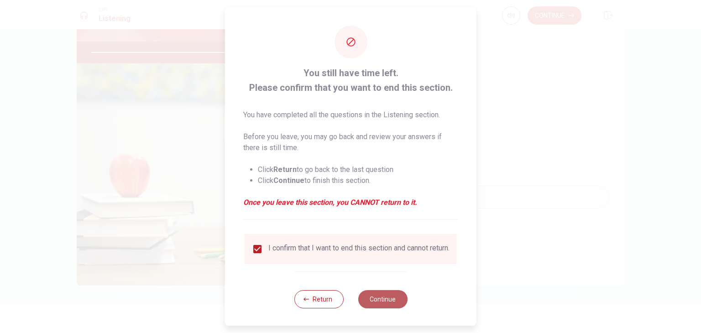
click at [385, 308] on button "Continue" at bounding box center [382, 299] width 49 height 18
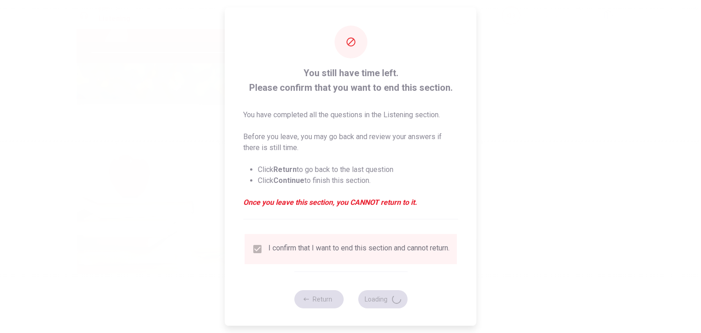
type input "88"
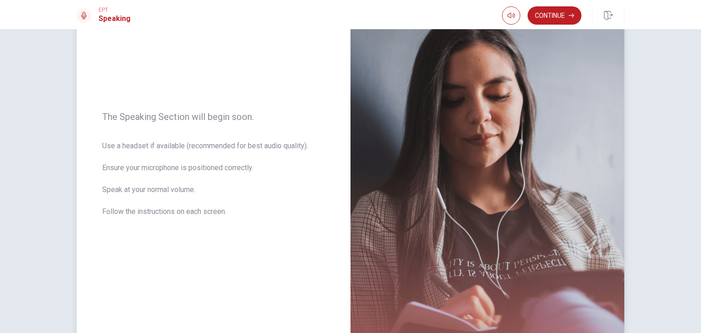
scroll to position [0, 0]
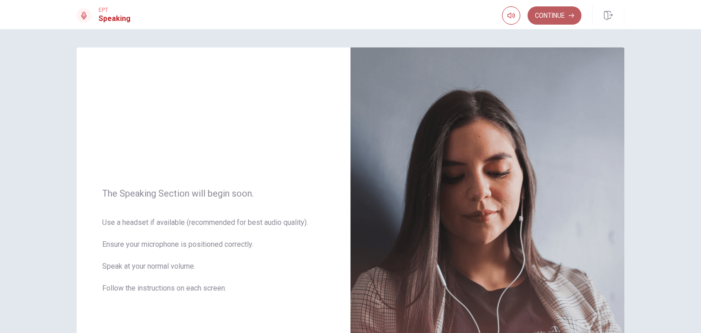
click at [569, 11] on button "Continue" at bounding box center [555, 15] width 54 height 18
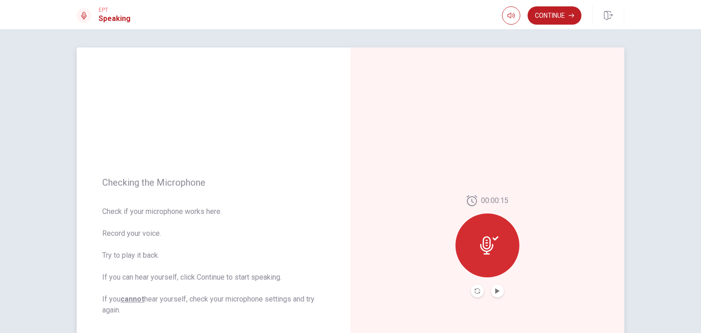
click at [492, 241] on icon at bounding box center [489, 245] width 18 height 18
click at [495, 240] on icon at bounding box center [489, 245] width 18 height 18
click at [490, 237] on icon at bounding box center [489, 245] width 18 height 18
click at [497, 290] on icon "Play Audio" at bounding box center [497, 290] width 5 height 5
click at [555, 19] on button "Continue" at bounding box center [555, 15] width 54 height 18
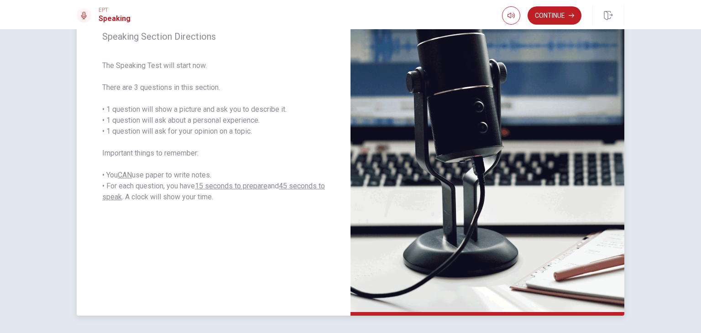
scroll to position [68, 0]
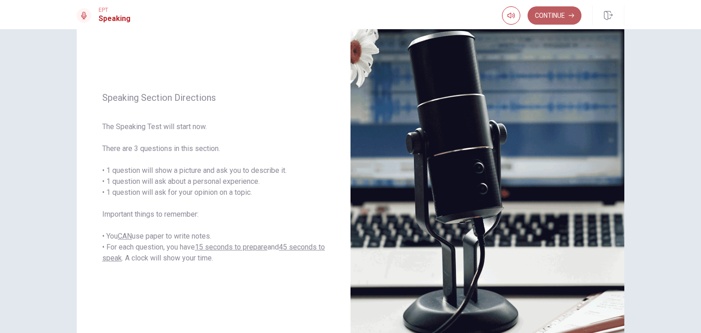
click at [552, 14] on button "Continue" at bounding box center [555, 15] width 54 height 18
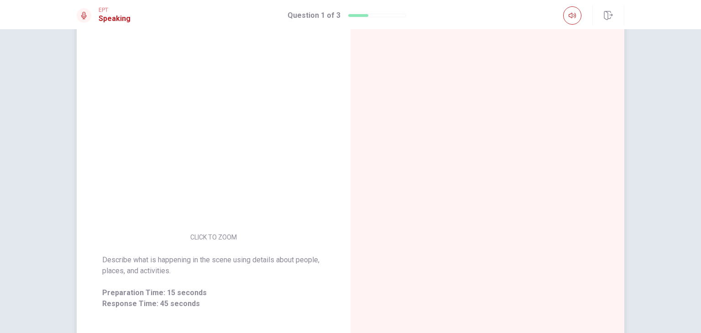
scroll to position [91, 0]
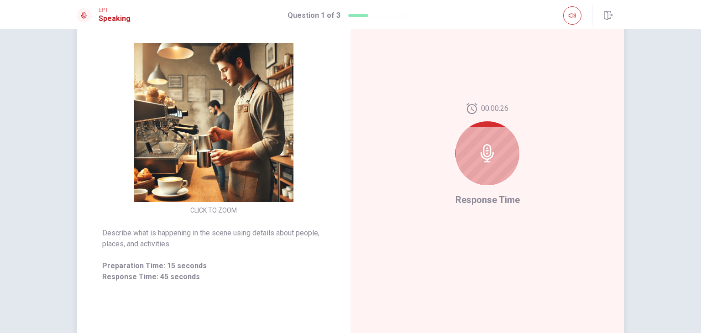
click at [487, 146] on icon at bounding box center [487, 153] width 13 height 18
click at [482, 151] on icon at bounding box center [487, 153] width 18 height 18
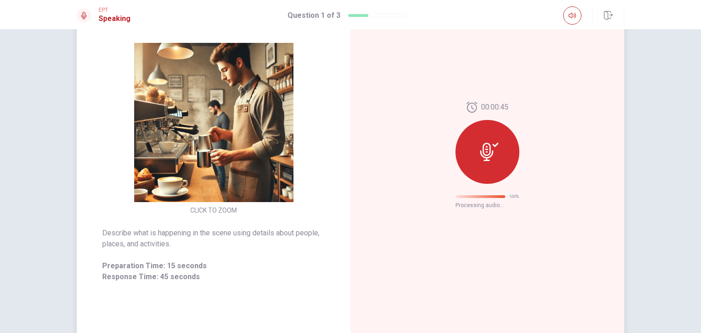
scroll to position [0, 0]
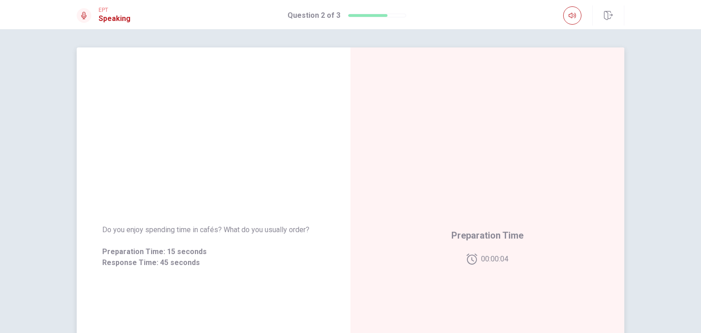
click at [472, 218] on div "Preparation Time 00:00:04" at bounding box center [487, 246] width 274 height 398
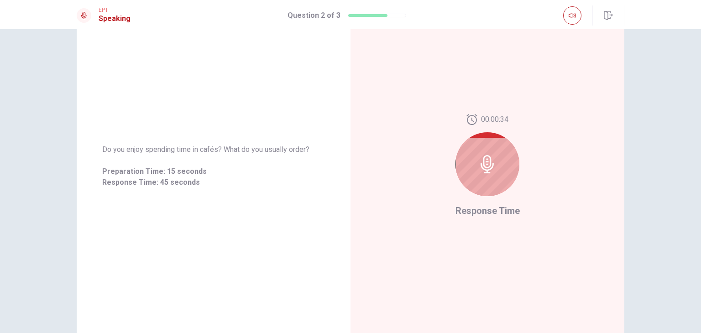
scroll to position [68, 0]
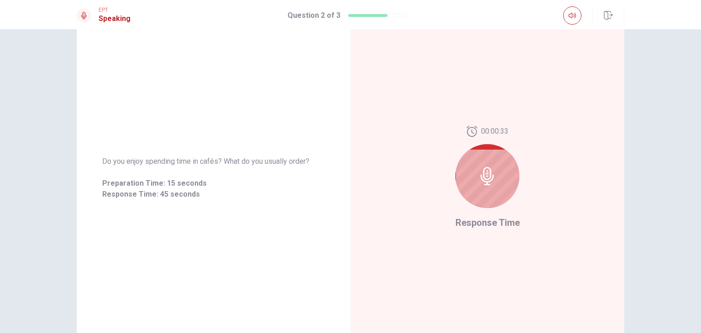
click at [464, 221] on span "Response Time" at bounding box center [487, 222] width 64 height 11
click at [478, 171] on icon at bounding box center [487, 176] width 18 height 18
click at [482, 130] on span "00:00:32" at bounding box center [494, 131] width 27 height 11
click at [482, 165] on div at bounding box center [487, 176] width 64 height 64
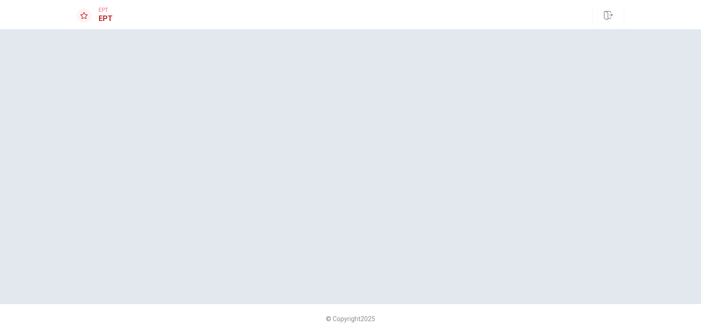
scroll to position [0, 0]
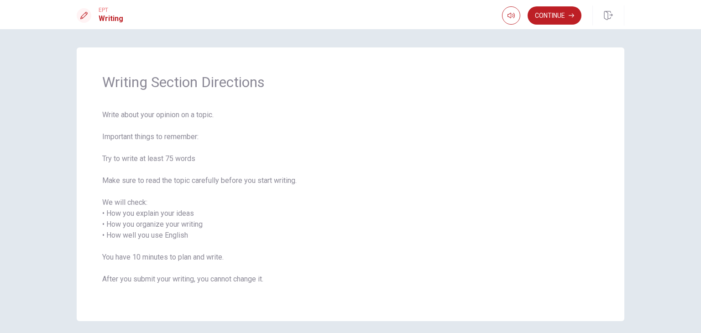
click at [598, 265] on div "Writing Section Directions Write about your opinion on a topic. Important thing…" at bounding box center [351, 184] width 548 height 274
click at [537, 12] on button "Continue" at bounding box center [555, 15] width 54 height 18
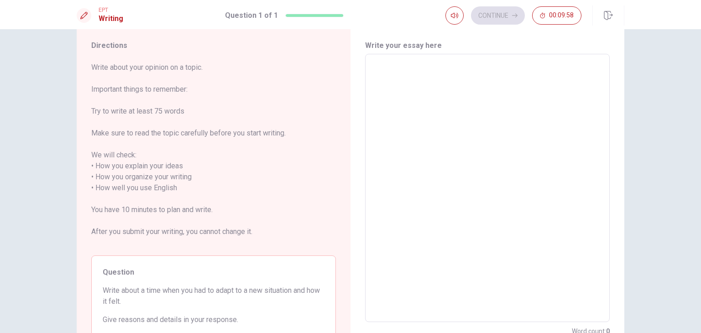
scroll to position [4, 0]
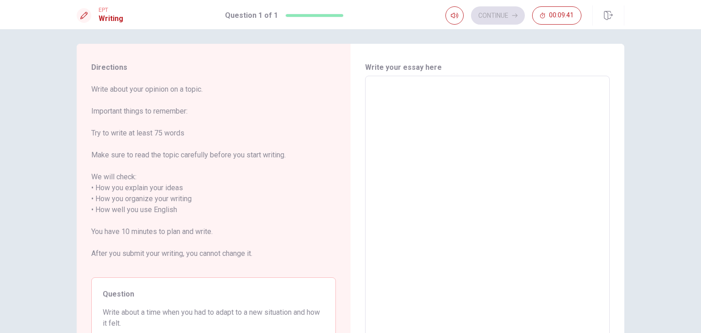
click at [305, 141] on span "Write about your opinion on a topic. Important things to remember: Try to write…" at bounding box center [213, 177] width 245 height 186
click at [433, 135] on textarea at bounding box center [487, 210] width 232 height 253
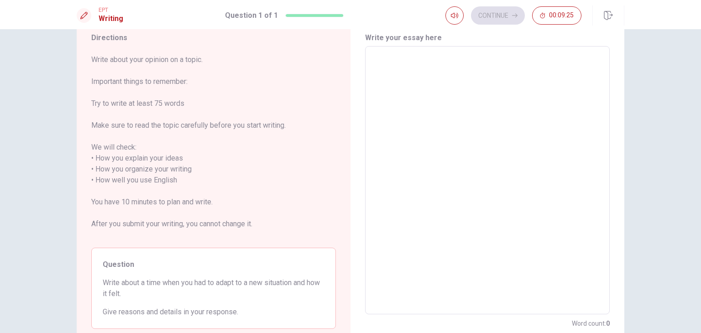
scroll to position [49, 0]
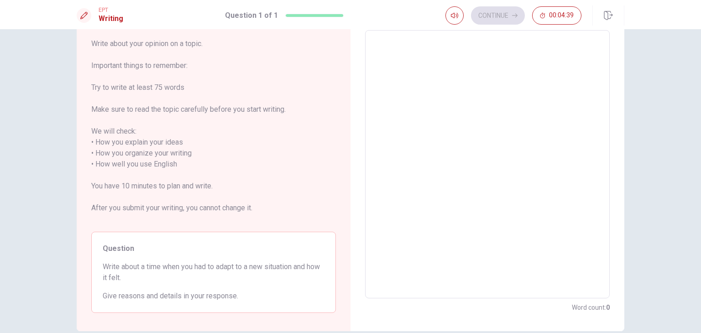
click at [455, 132] on textarea at bounding box center [487, 164] width 232 height 253
click at [551, 198] on textarea at bounding box center [487, 164] width 232 height 253
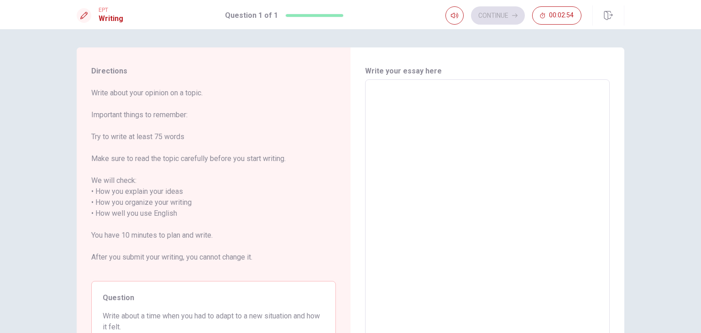
click at [425, 113] on textarea at bounding box center [487, 213] width 232 height 253
click at [408, 100] on textarea at bounding box center [487, 213] width 232 height 253
paste textarea "i"
click at [416, 101] on textarea at bounding box center [487, 213] width 232 height 253
type textarea "i"
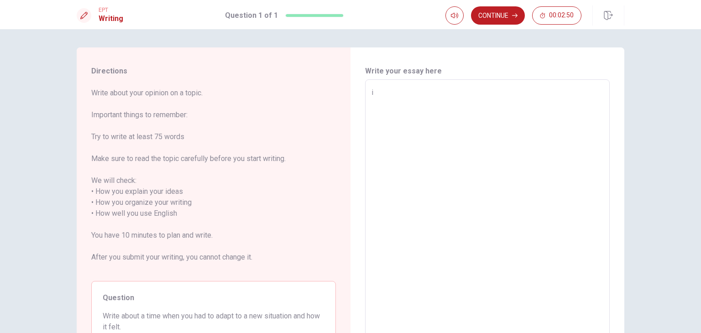
type textarea "x"
type textarea "i"
paste textarea "="
type textarea "x"
type textarea "i="
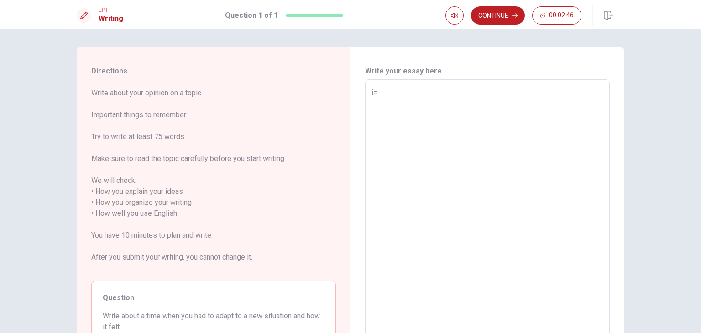
type textarea "x"
type textarea "i=i"
type textarea "x"
type textarea "i="
type textarea "x"
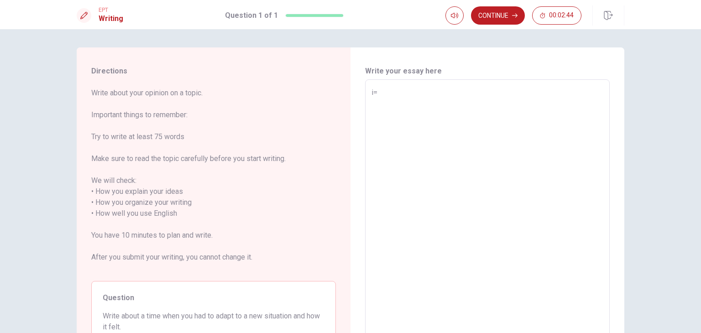
type textarea "i"
type textarea "x"
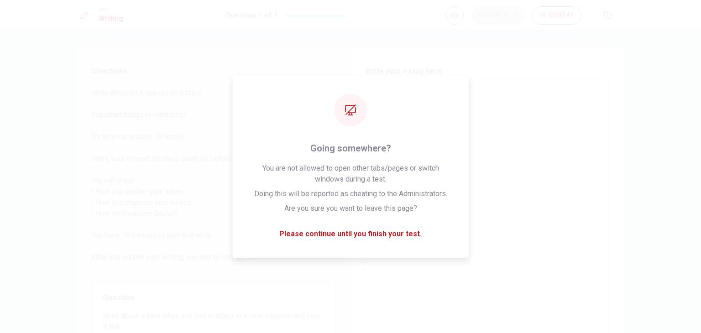
type textarea "ㄛ"
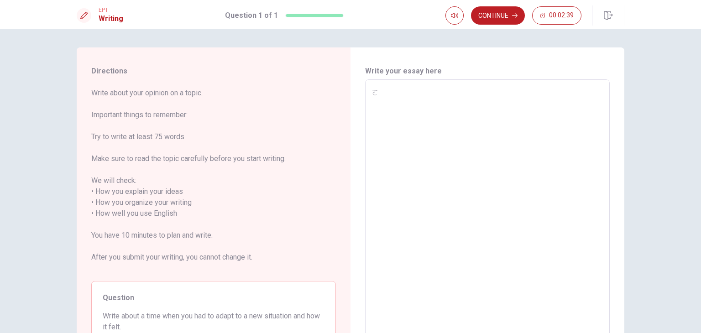
type textarea "x"
type textarea "I"
type textarea "x"
type textarea "I"
type textarea "x"
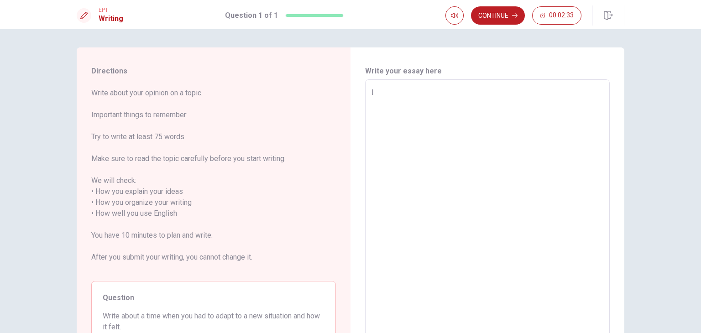
type textarea "I S"
type textarea "x"
type textarea "I SI"
type textarea "x"
type textarea "I S"
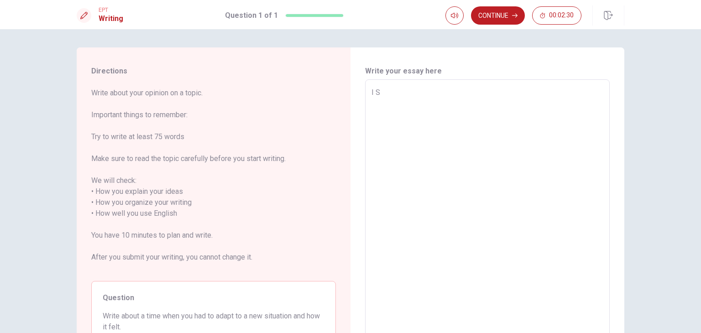
type textarea "x"
type textarea "I"
type textarea "x"
type textarea "I ㄋ"
type textarea "x"
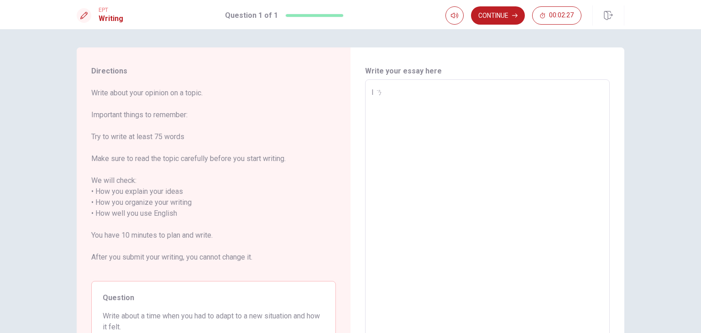
type textarea "I"
type textarea "x"
type textarea "I S"
type textarea "x"
type textarea "I ST"
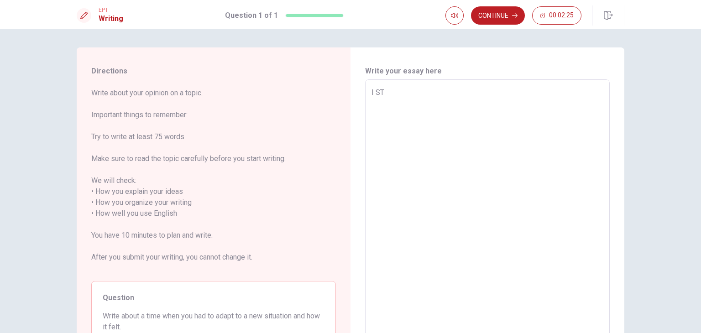
type textarea "x"
type textarea "I STI"
type textarea "x"
type textarea "I STIL"
type textarea "x"
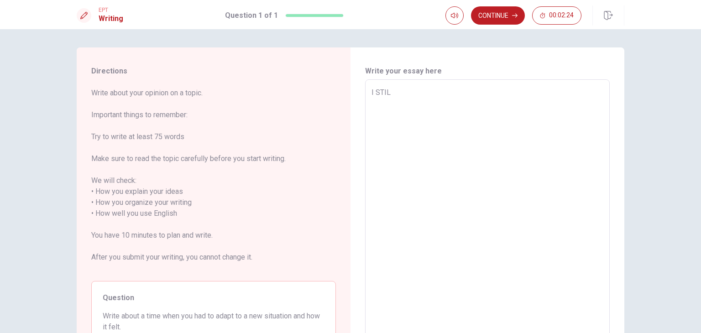
type textarea "I STILL"
type textarea "x"
type textarea "I STILL"
type textarea "x"
type textarea "I STILL R"
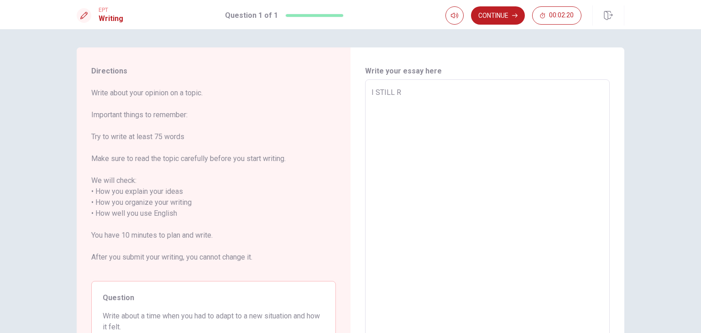
type textarea "x"
type textarea "I STILL RE"
type textarea "x"
type textarea "I STILL REM"
type textarea "x"
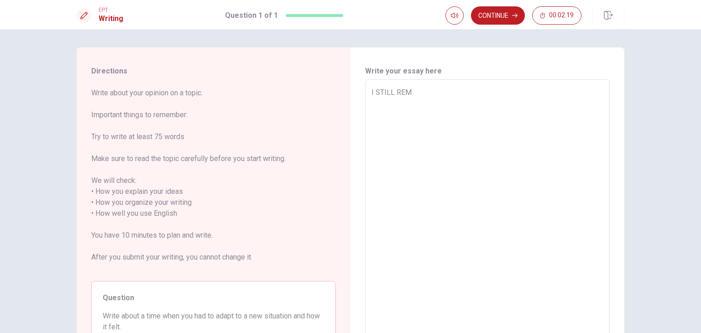
type textarea "I STILL REME"
type textarea "x"
type textarea "I STILL REMEM"
type textarea "x"
type textarea "I STILL REMEMB"
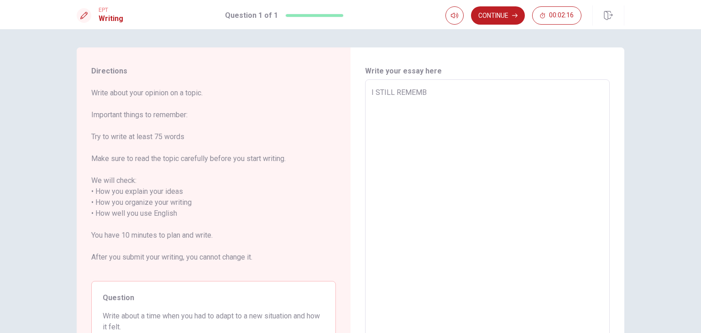
type textarea "x"
type textarea "I STILL REMEMBE"
type textarea "x"
type textarea "I STILL REMEMBER"
type textarea "x"
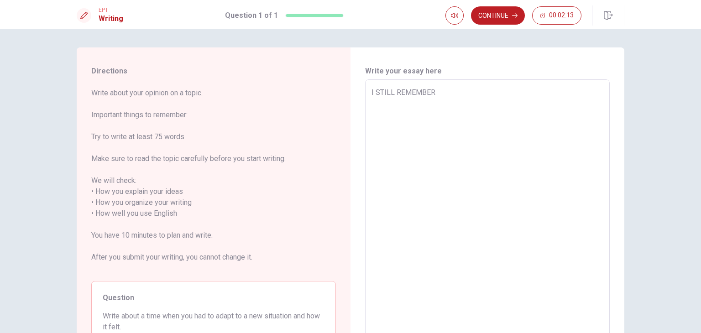
type textarea "I STILL REMEMBER"
type textarea "x"
type textarea "I STILL REMEMBER W"
type textarea "x"
type textarea "I STILL REMEMBER WH"
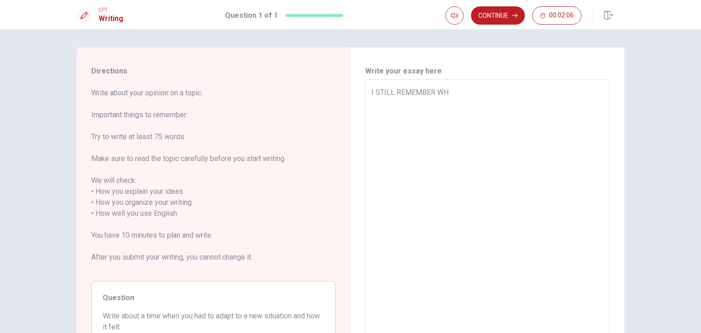
type textarea "x"
type textarea "I STILL REMEMBER WHE"
type textarea "x"
type textarea "I STILL REMEMBER WHEN"
type textarea "x"
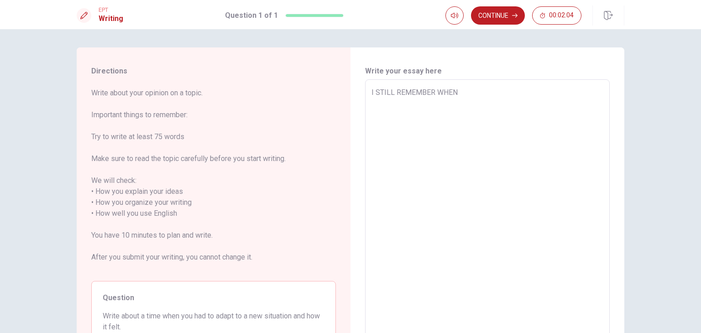
type textarea "I STILL REMEMBER WHEN"
type textarea "x"
type textarea "I STILL REMEMBER WHEN I"
type textarea "x"
type textarea "I STILL REMEMBER WHEN IF"
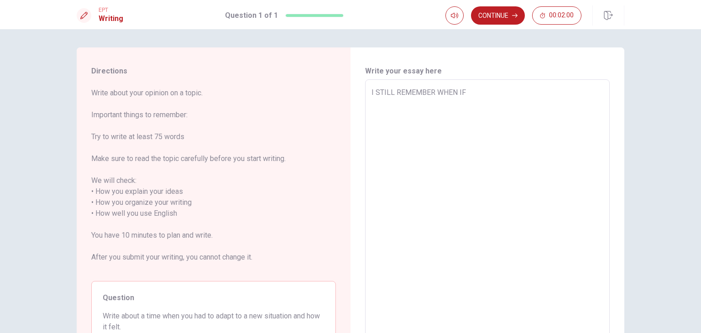
type textarea "x"
type textarea "I STILL REMEMBER WHEN IFI"
type textarea "x"
type textarea "I STILL REMEMBER WHEN IFIS"
type textarea "x"
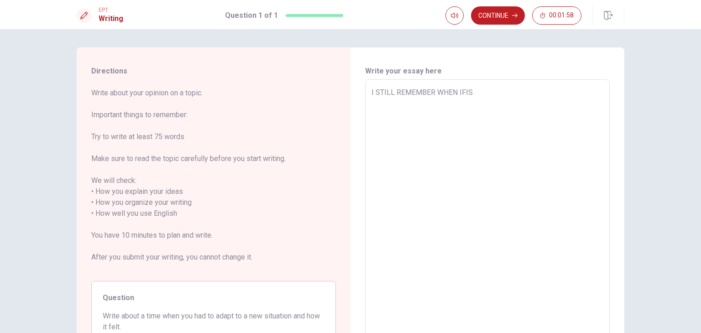
type textarea "I STILL REMEMBER WHEN IFI"
type textarea "x"
type textarea "I STILL REMEMBER WHEN IF"
type textarea "x"
type textarea "I STILL REMEMBER WHEN I"
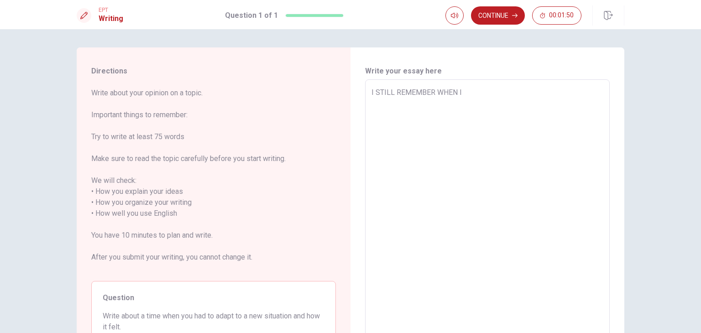
type textarea "x"
type textarea "I STILL REMEMBER WHEN"
type textarea "x"
type textarea "I STILL REMEMBER WHEN"
type textarea "x"
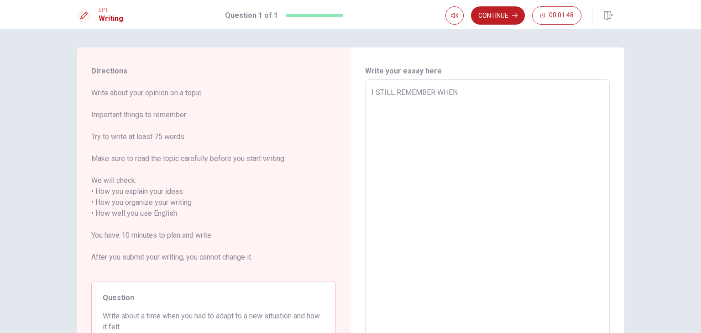
type textarea "I STILL REMEMBER WHE"
type textarea "x"
type textarea "I STILL REMEMBER WH"
type textarea "x"
type textarea "I STILL REMEMBER W"
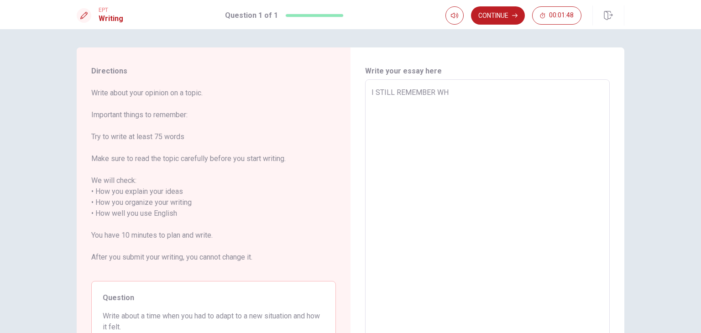
type textarea "x"
type textarea "I STILL REMEMBER"
type textarea "x"
type textarea "I STILL REMEMBER"
type textarea "x"
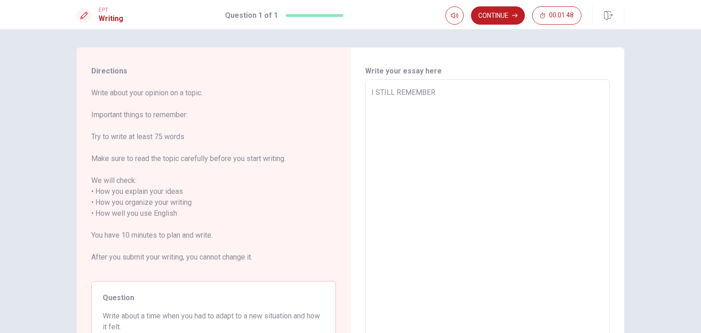
type textarea "I STILL REMEMBE"
type textarea "x"
type textarea "I STILL REMEMB"
type textarea "x"
type textarea "I STILL REME"
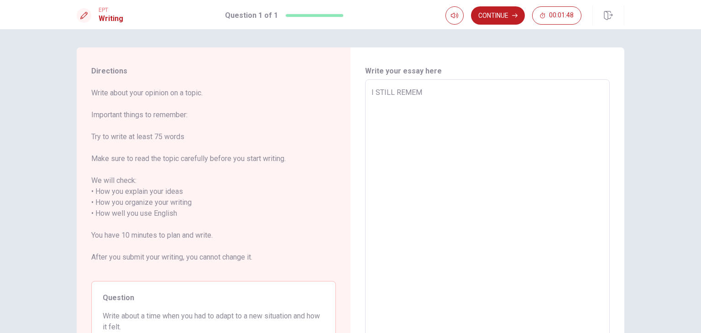
type textarea "x"
type textarea "I STILL REM"
type textarea "x"
type textarea "I STILL RE"
type textarea "x"
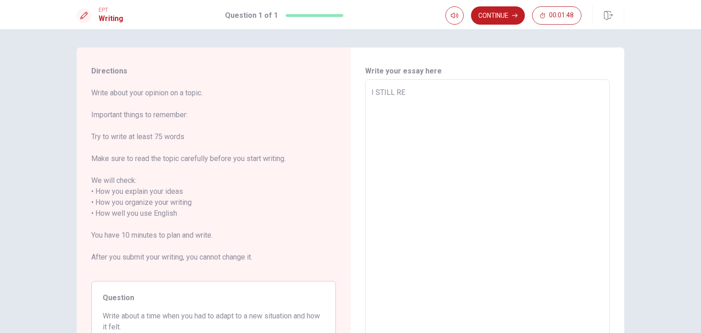
type textarea "I STILL R"
type textarea "x"
type textarea "I STILL"
type textarea "x"
type textarea "I STILL"
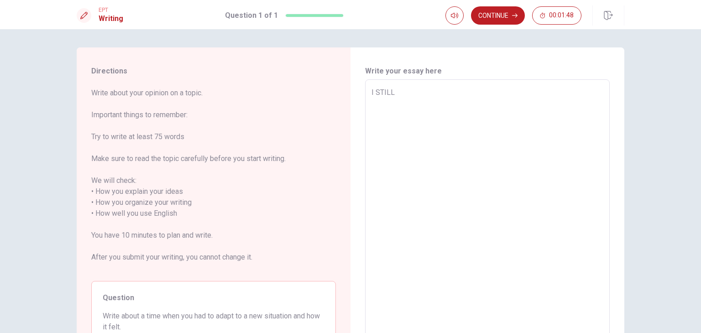
type textarea "x"
type textarea "I STIL"
type textarea "x"
type textarea "I STI"
type textarea "x"
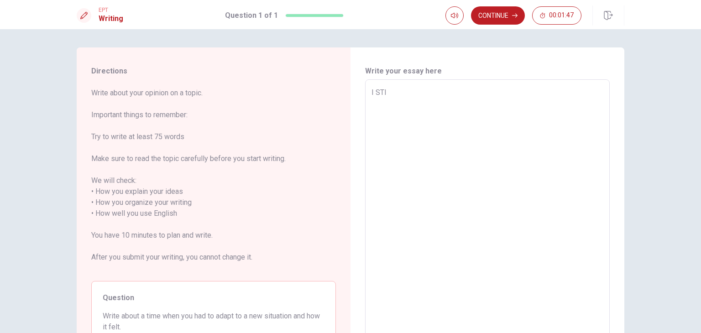
type textarea "I ST"
type textarea "x"
type textarea "I S"
type textarea "x"
type textarea "I"
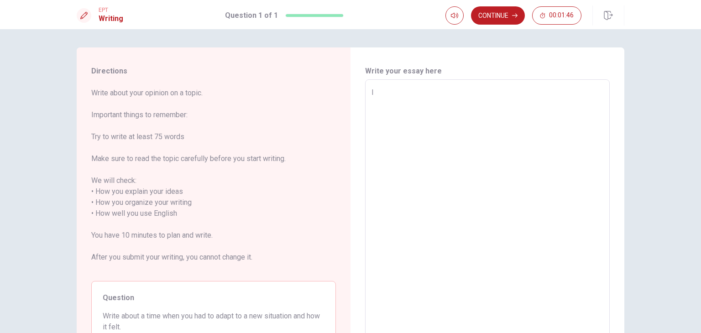
type textarea "x"
type textarea "I s"
type textarea "x"
type textarea "I st"
type textarea "x"
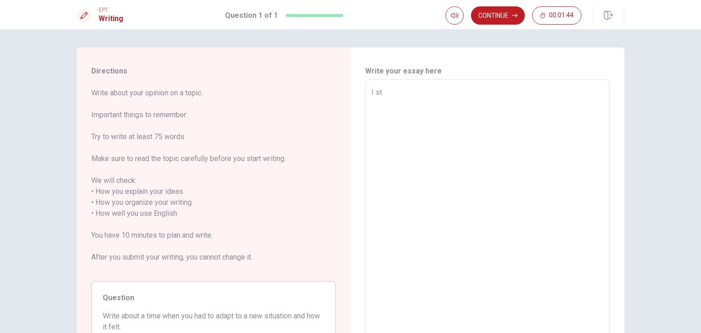
type textarea "I sti"
type textarea "x"
type textarea "I stil"
type textarea "x"
type textarea "I still"
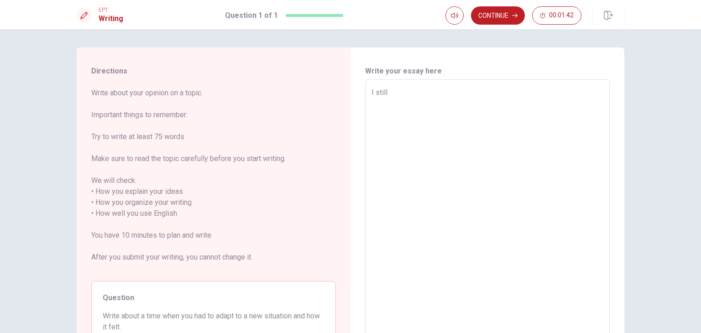
type textarea "x"
type textarea "I still"
type textarea "x"
type textarea "I still"
type textarea "x"
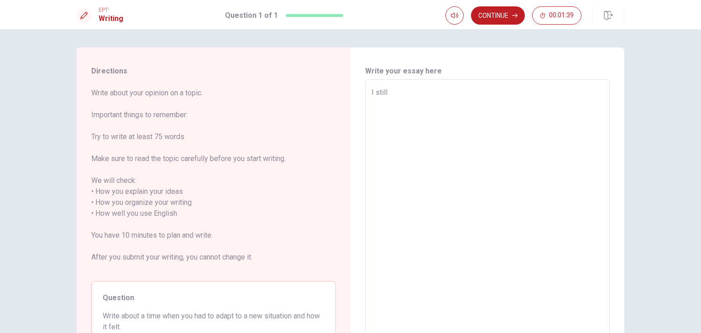
type textarea "I still"
type textarea "x"
type textarea "I still　ｒ"
type textarea "x"
type textarea "I still　ｒｅ"
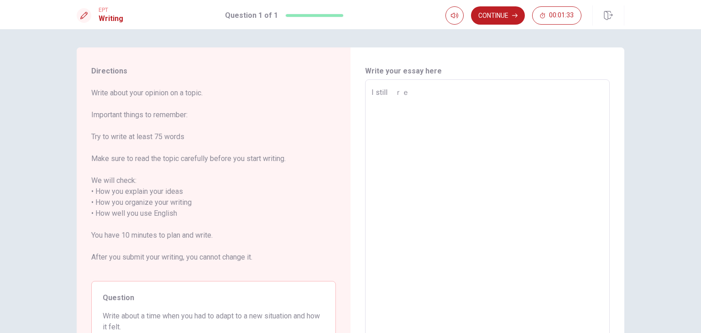
type textarea "x"
type textarea "I still　ｒ"
type textarea "x"
type textarea "I still"
type textarea "x"
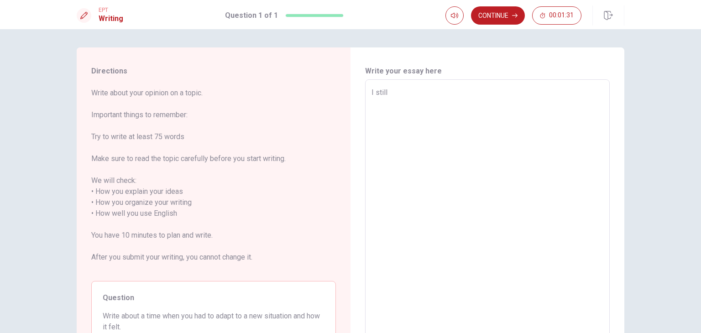
type textarea "I still"
type textarea "x"
type textarea "I still"
type textarea "x"
type textarea "I still　ㄊ"
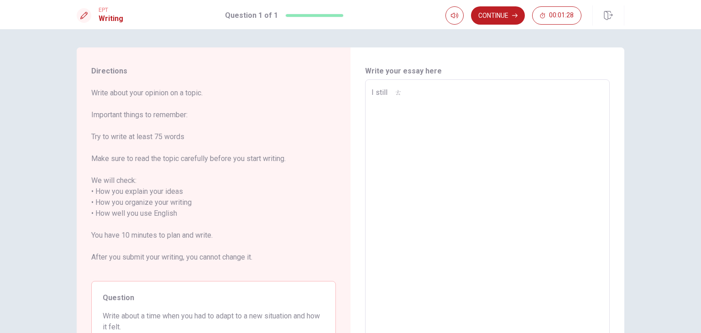
type textarea "x"
type textarea "I still"
type textarea "x"
type textarea "I still"
type textarea "x"
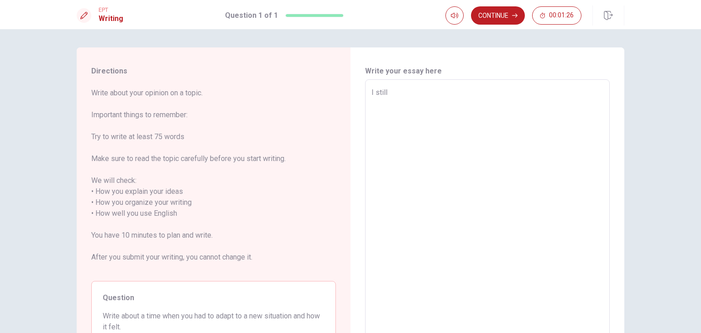
type textarea "I still"
type textarea "x"
type textarea "I still　　　Ｎ"
type textarea "x"
type textarea "I still　　　ＮＨ"
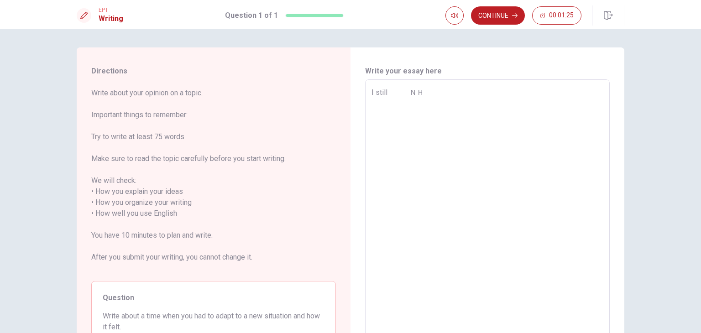
type textarea "x"
type textarea "I still　　　Ｎ"
type textarea "x"
type textarea "I still"
type textarea "x"
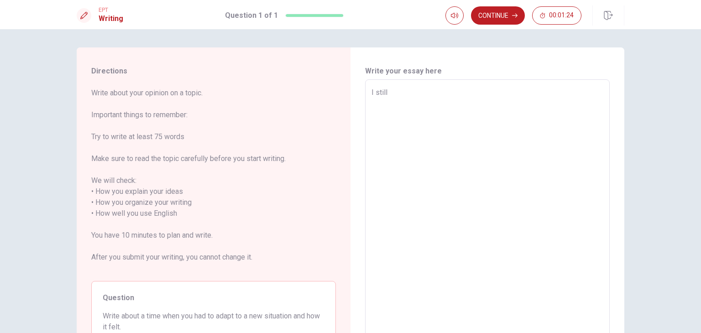
type textarea "I still"
type textarea "x"
type textarea "I still"
type textarea "x"
type textarea "I still"
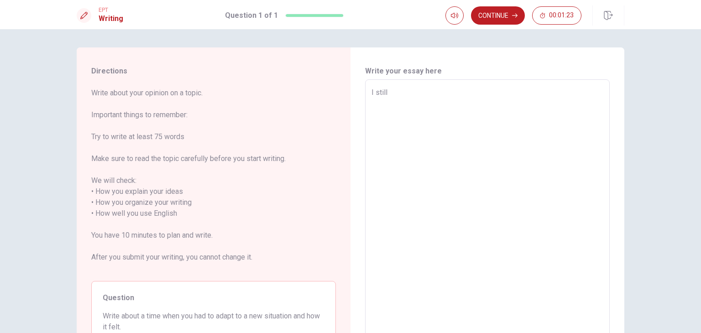
type textarea "x"
type textarea "I still"
type textarea "x"
type textarea "I still　ｒ"
type textarea "x"
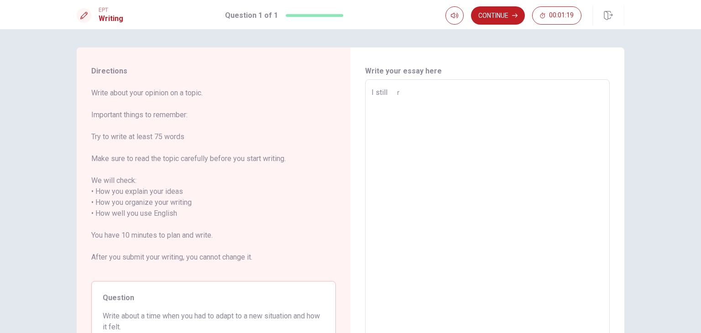
type textarea "I still　ｒｅ"
type textarea "x"
type textarea "I still　ｒｅｍ"
type textarea "x"
type textarea "I still　ｒｅｍｅ"
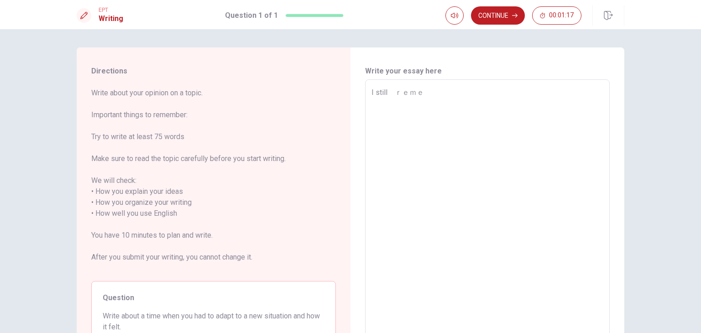
type textarea "x"
type textarea "I still　ｒｅｍｅｍ"
type textarea "x"
type textarea "I still　ｒｅｍｅｍｂ"
type textarea "x"
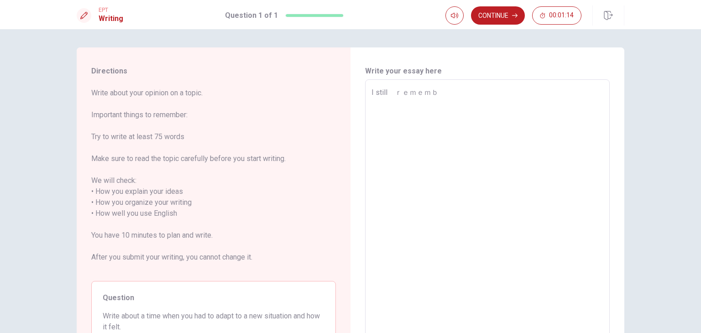
type textarea "I still　ｒｅｍｅｍｂｅ"
type textarea "x"
type textarea "I still　ｒｅｍｅｍｂｅｒ"
type textarea "x"
type textarea "I still　ｒｅｍｅｍｂｅｒ"
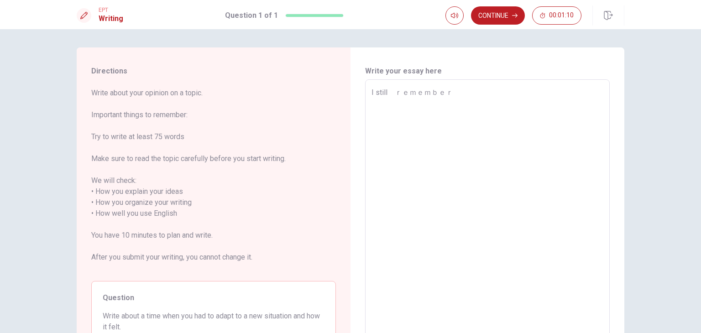
type textarea "x"
type textarea "I still　ｒｅｍｅｍｂｅｒ w"
type textarea "x"
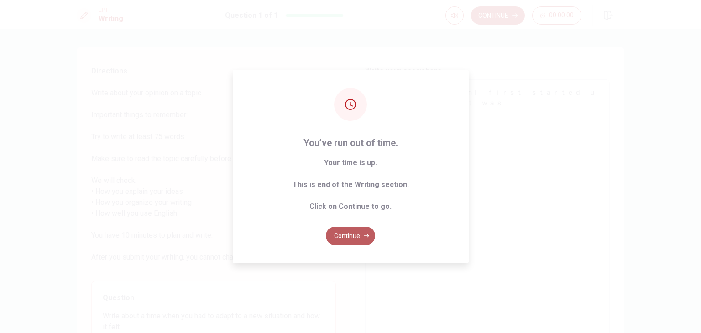
click at [347, 230] on button "Continue" at bounding box center [350, 236] width 49 height 18
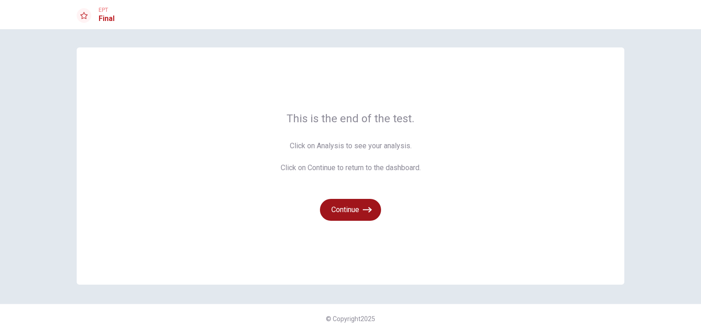
click at [351, 218] on button "Continue" at bounding box center [350, 210] width 61 height 22
